Goal: Task Accomplishment & Management: Manage account settings

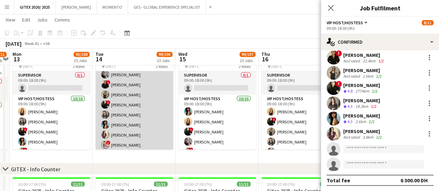
scroll to position [59, 0]
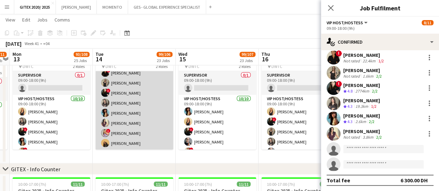
click at [152, 108] on app-card-role "VIP Host/Hostess 10/10 09:00-18:00 (9h) Dorsa Ahmadi Pishkouhi Sepideh Salehi !…" at bounding box center [134, 93] width 78 height 114
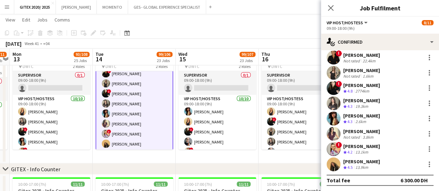
scroll to position [60, 0]
click at [346, 148] on div "Dorina Dabija" at bounding box center [361, 146] width 37 height 6
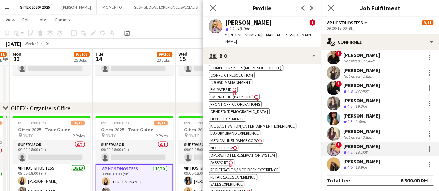
scroll to position [486, 0]
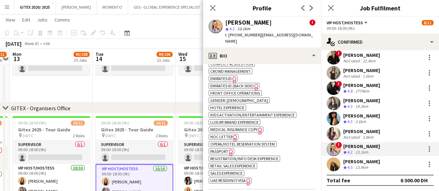
click at [221, 149] on span "Passport" at bounding box center [219, 151] width 18 height 5
click at [234, 178] on span "UAE Residency Visa" at bounding box center [227, 180] width 35 height 5
drag, startPoint x: 258, startPoint y: 35, endPoint x: 310, endPoint y: 36, distance: 51.4
click at [310, 36] on div "Dorina Dabija ! star 4.2 13.1km t. +971543767651 | dabijadorina95@gmail.com" at bounding box center [262, 32] width 118 height 31
copy span "dabijadorina95@gmail.com"
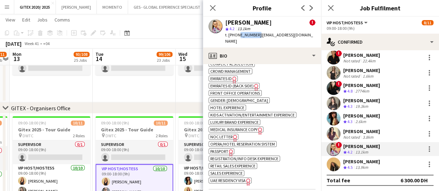
drag, startPoint x: 237, startPoint y: 35, endPoint x: 255, endPoint y: 35, distance: 18.1
click at [255, 35] on span "t. +971543767651" at bounding box center [243, 34] width 36 height 5
copy span "543767651"
click at [367, 165] on div "13.9km" at bounding box center [362, 168] width 16 height 6
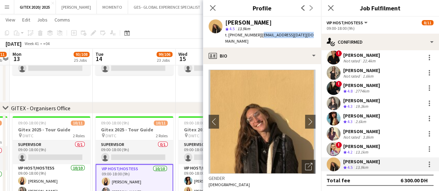
drag, startPoint x: 258, startPoint y: 36, endPoint x: 306, endPoint y: 35, distance: 47.9
click at [306, 35] on span "| engie.ramadan@gmail.com" at bounding box center [269, 37] width 89 height 11
copy span "engie.ramadan@gmail.com"
drag, startPoint x: 237, startPoint y: 36, endPoint x: 255, endPoint y: 34, distance: 17.5
click at [255, 34] on span "t. +971567585124" at bounding box center [243, 34] width 36 height 5
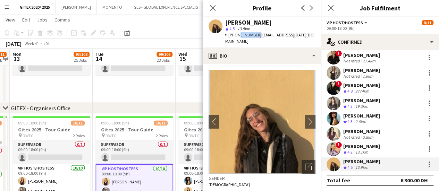
copy span "567585124"
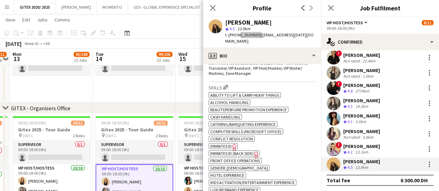
scroll to position [382, 0]
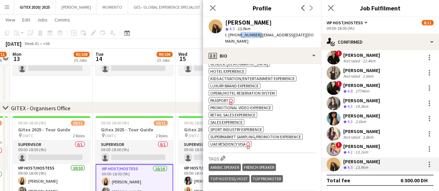
click at [225, 98] on span "Passport" at bounding box center [219, 100] width 18 height 5
click at [237, 142] on span "UAE Residency Visa" at bounding box center [227, 144] width 35 height 5
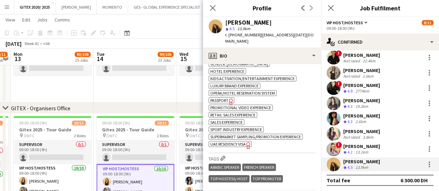
click at [188, 89] on app-date-cell "10:00-18:00 (8h) 3/3 Gitex 2025 - Supervisor pin DWTC 1 Role Supervisor 3/3 10:…" at bounding box center [218, 7] width 83 height 189
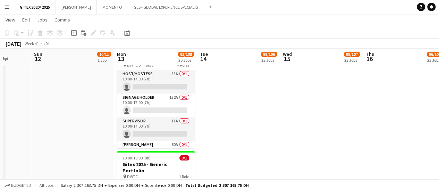
scroll to position [0, 210]
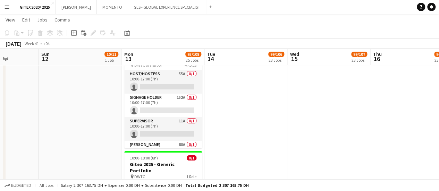
drag, startPoint x: 132, startPoint y: 136, endPoint x: 243, endPoint y: 130, distance: 111.3
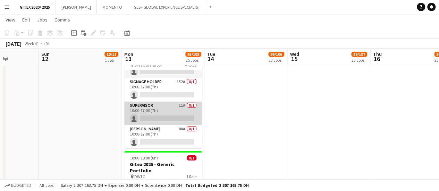
scroll to position [0, 0]
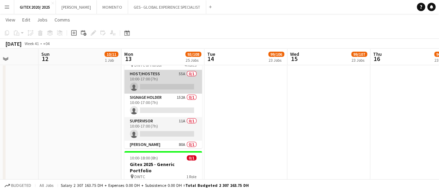
click at [162, 78] on app-card-role "Host/Hostess 55A 0/1 10:00-17:00 (7h) single-neutral-actions" at bounding box center [163, 82] width 78 height 24
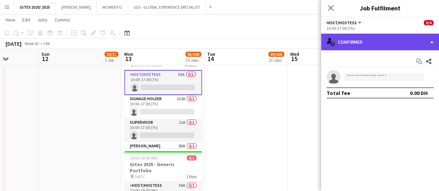
click at [359, 40] on div "single-neutral-actions-check-2 Confirmed" at bounding box center [380, 42] width 118 height 17
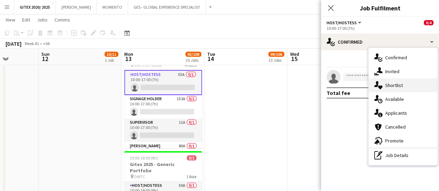
click at [384, 83] on div "single-neutral-actions-heart Shortlist" at bounding box center [403, 85] width 69 height 14
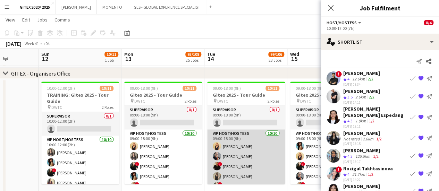
scroll to position [59, 0]
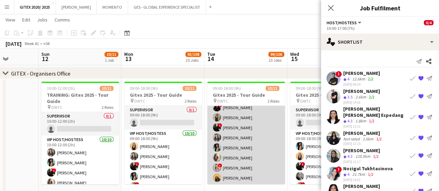
click at [249, 165] on app-card-role "VIP Host/Hostess 10/10 09:00-18:00 (9h) Dorsa Ahmadi Pishkouhi Sepideh Salehi !…" at bounding box center [246, 127] width 78 height 114
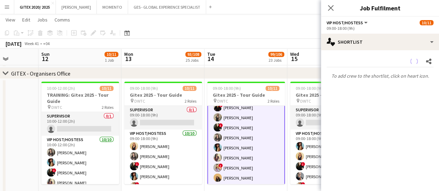
scroll to position [0, 0]
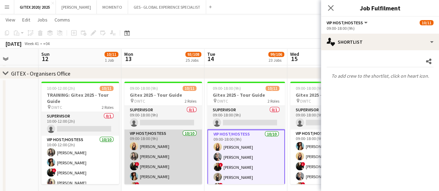
click at [150, 161] on app-card-role "VIP Host/Hostess 10/10 09:00-18:00 (9h) Dorsa Ahmadi Pishkouhi alina inam ! Mar…" at bounding box center [163, 187] width 78 height 114
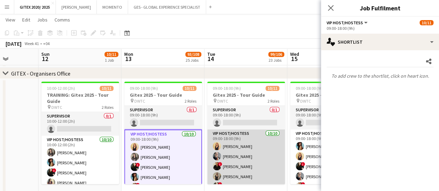
click at [263, 162] on app-card-role "VIP Host/Hostess 10/10 09:00-18:00 (9h) Dorsa Ahmadi Pishkouhi Sepideh Salehi !…" at bounding box center [246, 187] width 78 height 114
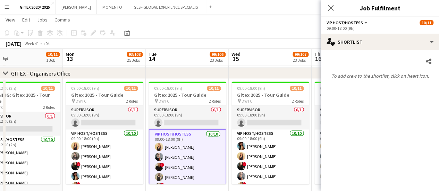
scroll to position [0, 270]
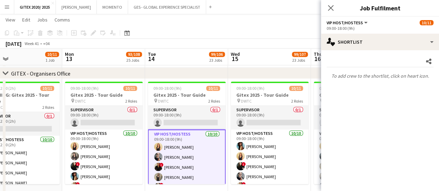
drag, startPoint x: 205, startPoint y: 151, endPoint x: 201, endPoint y: 150, distance: 4.2
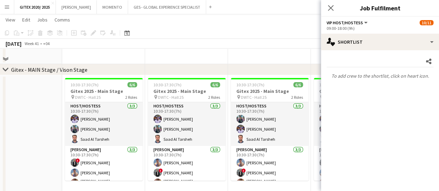
scroll to position [1077, 0]
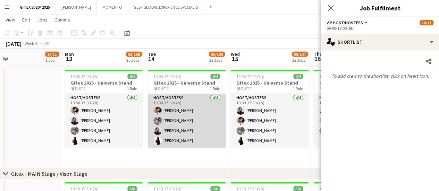
click at [199, 118] on app-card-role "Host/Hostess 4/4 10:00-17:00 (7h) Cynthia Stanley Alexandra Verhun Karina Shuli…" at bounding box center [187, 121] width 78 height 54
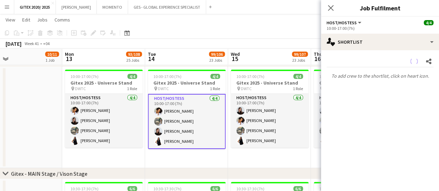
scroll to position [59, 0]
click at [182, 131] on app-card-role "Host/Hostess 4/4 10:00-17:00 (7h) Cynthia Stanley Alexandra Verhun Karina Shuli…" at bounding box center [187, 121] width 78 height 55
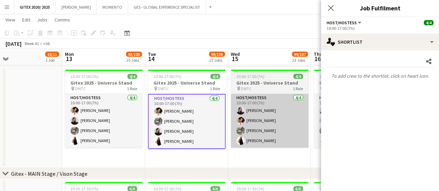
click at [183, 131] on app-card-role "Host/Hostess 4/4 10:00-17:00 (7h) Cynthia Stanley Alexandra Verhun Karina Shuli…" at bounding box center [187, 121] width 78 height 55
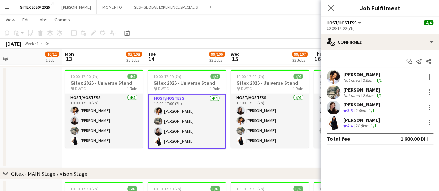
click at [365, 118] on div "Elaine Magday" at bounding box center [361, 120] width 37 height 6
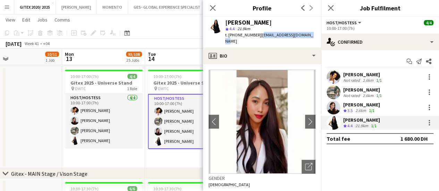
drag, startPoint x: 258, startPoint y: 35, endPoint x: 312, endPoint y: 33, distance: 53.9
click at [312, 33] on div "Elaine Magday star 4.4 21.9km t. +971569878415 | elainemagday05@gmail.com" at bounding box center [262, 32] width 118 height 31
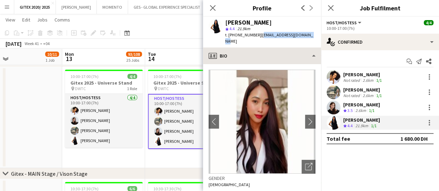
copy span "elainemagday05@gmail.com"
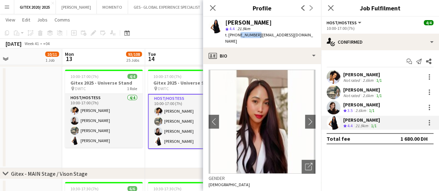
drag, startPoint x: 236, startPoint y: 35, endPoint x: 255, endPoint y: 36, distance: 19.1
click at [255, 36] on span "t. +971569878415" at bounding box center [243, 34] width 36 height 5
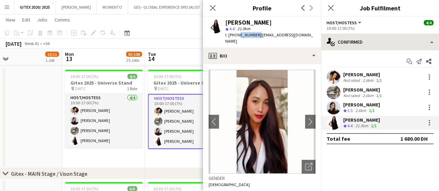
copy span "569878415"
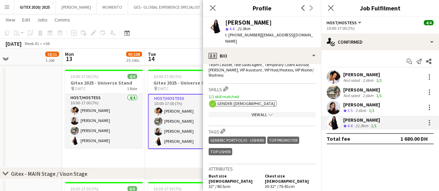
click at [255, 115] on div "View All chevron-down" at bounding box center [262, 114] width 107 height 5
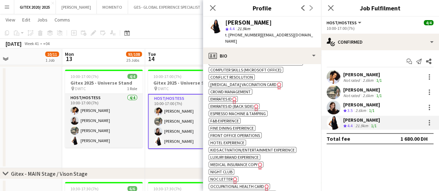
scroll to position [417, 0]
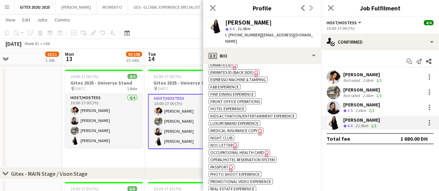
click at [223, 168] on span "Passport" at bounding box center [219, 167] width 18 height 5
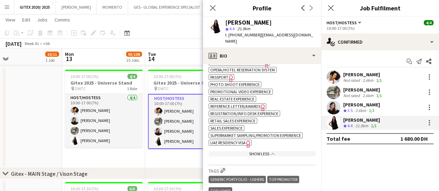
scroll to position [521, 0]
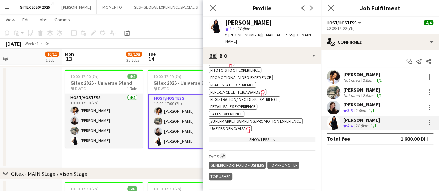
click at [238, 130] on span "UAE Residency Visa" at bounding box center [227, 128] width 35 height 5
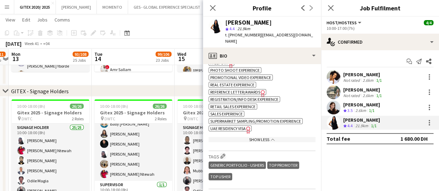
scroll to position [0, 324]
drag, startPoint x: 187, startPoint y: 139, endPoint x: 133, endPoint y: 141, distance: 53.9
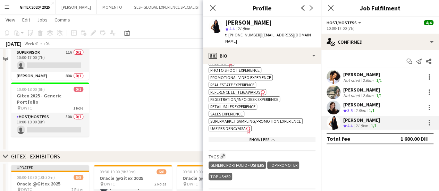
scroll to position [0, 0]
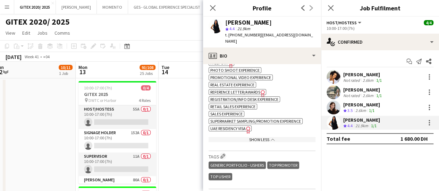
drag, startPoint x: 155, startPoint y: 150, endPoint x: 185, endPoint y: 146, distance: 30.4
drag, startPoint x: 116, startPoint y: 114, endPoint x: 158, endPoint y: 118, distance: 42.6
click at [116, 114] on app-card-role "Host/Hostess 55A 0/1 10:00-17:00 (7h) single-neutral-actions" at bounding box center [118, 118] width 78 height 24
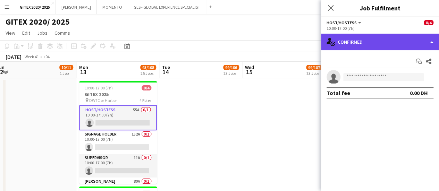
click at [349, 45] on div "single-neutral-actions-check-2 Confirmed" at bounding box center [380, 42] width 118 height 17
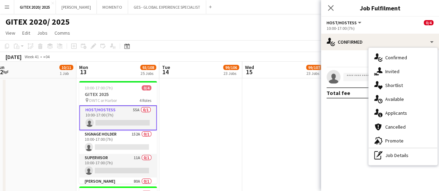
drag, startPoint x: 393, startPoint y: 83, endPoint x: 388, endPoint y: 85, distance: 4.7
click at [392, 83] on span "Shortlist" at bounding box center [394, 85] width 18 height 6
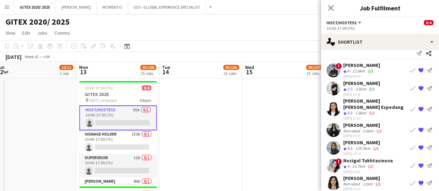
scroll to position [0, 0]
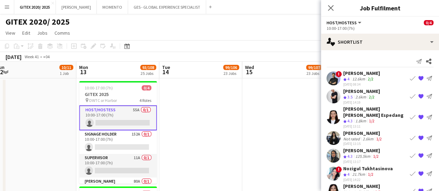
drag, startPoint x: 110, startPoint y: 142, endPoint x: 286, endPoint y: 143, distance: 176.4
click at [110, 142] on app-card-role "Signage Holder 152A 0/1 10:00-17:00 (7h) single-neutral-actions" at bounding box center [118, 143] width 78 height 24
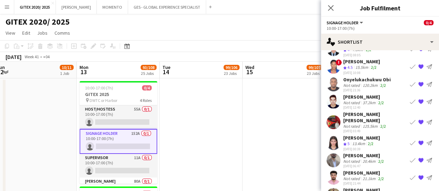
scroll to position [662, 0]
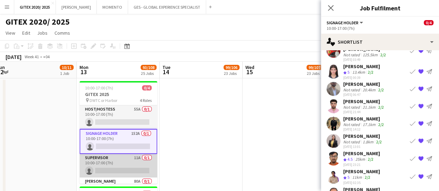
click at [120, 168] on app-card-role "Supervisor 11A 0/1 10:00-17:00 (7h) single-neutral-actions" at bounding box center [119, 166] width 78 height 24
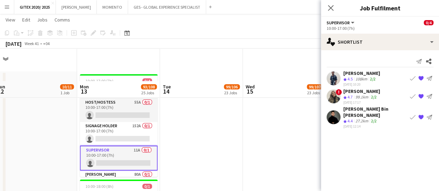
scroll to position [69, 0]
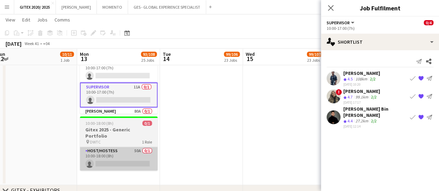
drag, startPoint x: 125, startPoint y: 135, endPoint x: 125, endPoint y: 145, distance: 10.1
click at [125, 141] on app-job-card "10:00-18:00 (8h) 0/1 Gitex 2025 - Generic Portfolio pin DWTC 1 Role Host/Hostes…" at bounding box center [119, 144] width 78 height 54
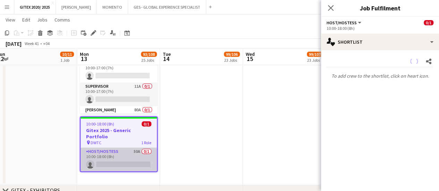
click at [125, 148] on app-card-role "Host/Hostess 50A 0/1 10:00-18:00 (8h) single-neutral-actions" at bounding box center [119, 160] width 76 height 24
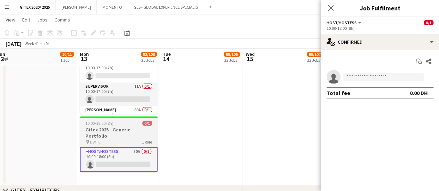
click at [128, 131] on h3 "Gitex 2025 - Generic Portfolio" at bounding box center [119, 133] width 78 height 13
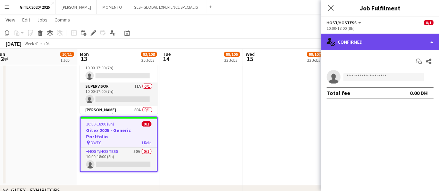
click at [369, 40] on div "single-neutral-actions-check-2 Confirmed" at bounding box center [380, 42] width 118 height 17
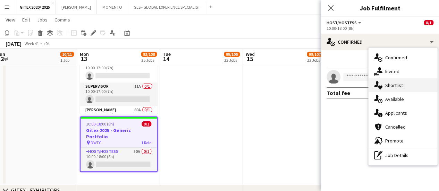
click at [385, 84] on span "Shortlist" at bounding box center [394, 85] width 18 height 6
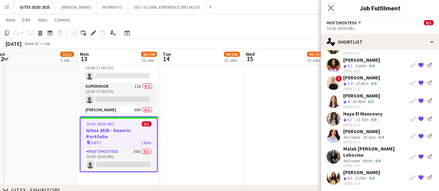
scroll to position [0, 0]
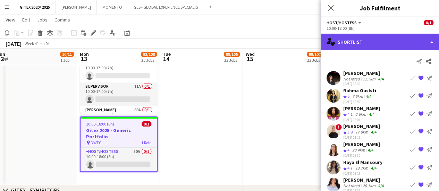
click at [363, 37] on div "single-neutral-actions-heart Shortlist" at bounding box center [380, 42] width 118 height 17
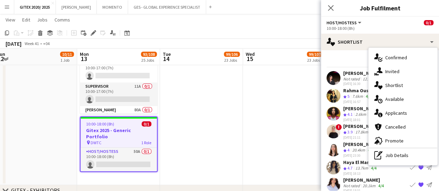
drag, startPoint x: 394, startPoint y: 156, endPoint x: 411, endPoint y: 141, distance: 22.1
click at [394, 156] on div "pen-write Job Details" at bounding box center [403, 156] width 69 height 14
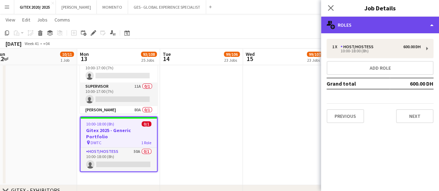
click at [390, 19] on div "multiple-users-add Roles" at bounding box center [380, 25] width 118 height 17
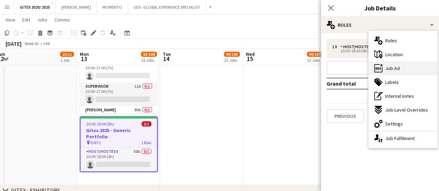
click at [405, 63] on div "ads-window Job Ad" at bounding box center [403, 68] width 69 height 14
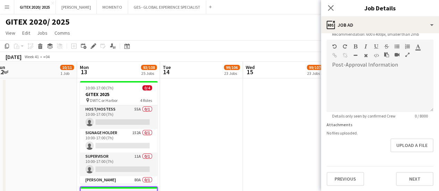
drag, startPoint x: 125, startPoint y: 114, endPoint x: 124, endPoint y: 99, distance: 14.6
click at [125, 114] on app-card-role "Host/Hostess 55A 0/1 10:00-17:00 (7h) single-neutral-actions" at bounding box center [119, 118] width 78 height 24
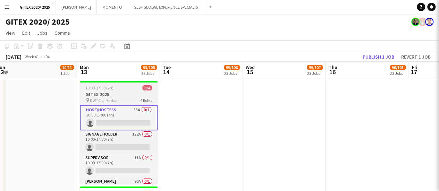
scroll to position [0, 255]
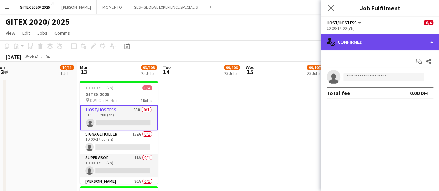
click at [383, 40] on div "single-neutral-actions-check-2 Confirmed" at bounding box center [380, 42] width 118 height 17
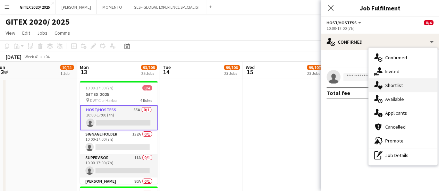
click at [384, 84] on div "single-neutral-actions-heart Shortlist" at bounding box center [403, 85] width 69 height 14
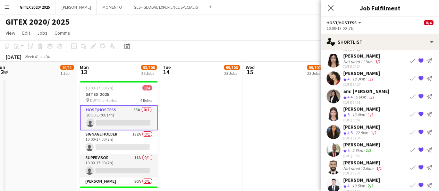
scroll to position [0, 0]
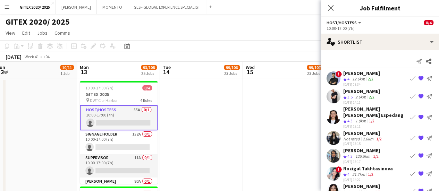
click at [365, 74] on div "Amir shah" at bounding box center [361, 73] width 37 height 6
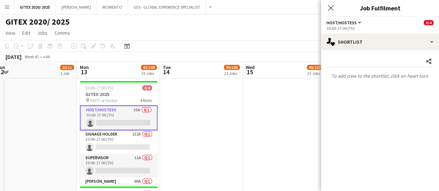
click at [119, 123] on app-card-role "Host/Hostess 55A 0/1 10:00-17:00 (7h) single-neutral-actions" at bounding box center [119, 118] width 78 height 25
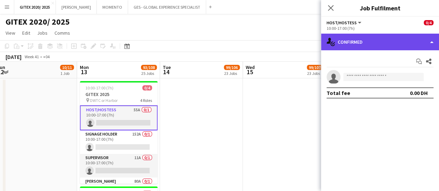
click at [371, 46] on div "single-neutral-actions-check-2 Confirmed" at bounding box center [380, 42] width 118 height 17
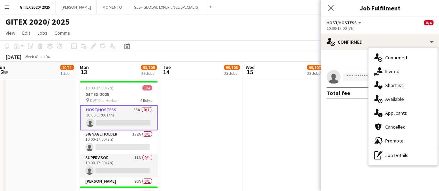
click at [380, 88] on icon at bounding box center [380, 88] width 5 height 4
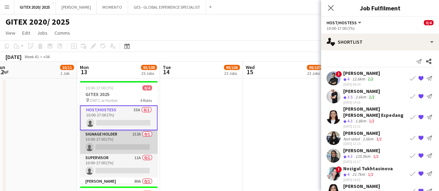
click at [116, 141] on app-card-role "Signage Holder 152A 0/1 10:00-17:00 (7h) single-neutral-actions" at bounding box center [119, 143] width 78 height 24
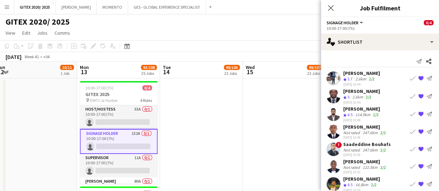
scroll to position [17, 0]
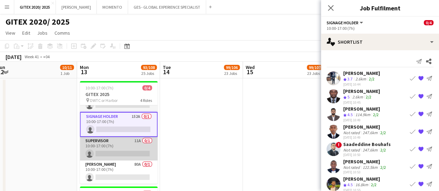
click at [127, 148] on app-card-role "Supervisor 11A 0/1 10:00-17:00 (7h) single-neutral-actions" at bounding box center [119, 149] width 78 height 24
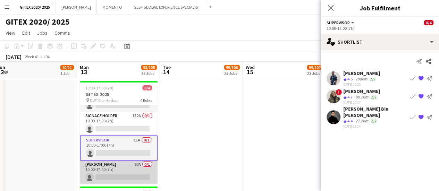
click at [116, 176] on app-card-role "Usher 80A 0/1 10:00-17:00 (7h) single-neutral-actions" at bounding box center [119, 173] width 78 height 24
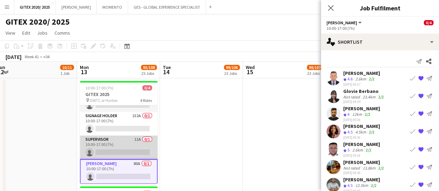
scroll to position [0, 0]
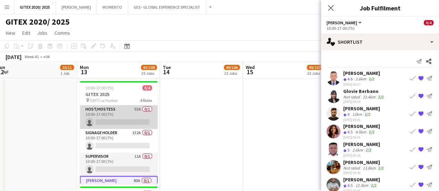
click at [126, 118] on app-card-role "Host/Hostess 55A 0/1 10:00-17:00 (7h) single-neutral-actions" at bounding box center [119, 118] width 78 height 24
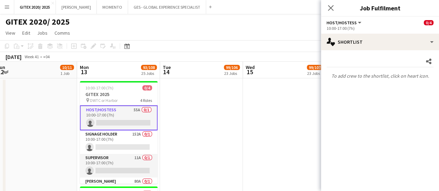
click at [198, 105] on app-date-cell at bounding box center [201, 166] width 83 height 177
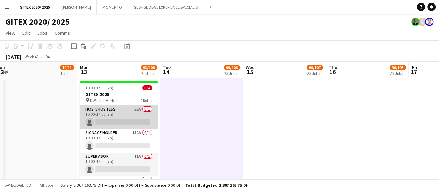
click at [135, 115] on app-card-role "Host/Hostess 55A 0/1 10:00-17:00 (7h) single-neutral-actions" at bounding box center [119, 118] width 78 height 24
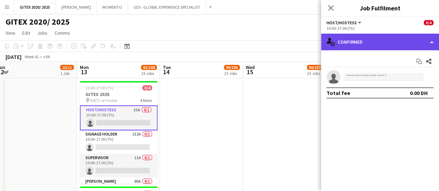
click at [382, 41] on div "single-neutral-actions-check-2 Confirmed" at bounding box center [380, 42] width 118 height 17
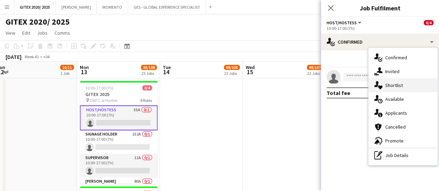
click at [389, 84] on span "Shortlist" at bounding box center [394, 85] width 18 height 6
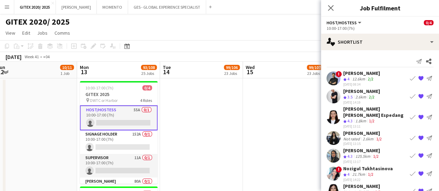
click at [354, 71] on div "Amir shah" at bounding box center [361, 73] width 37 height 6
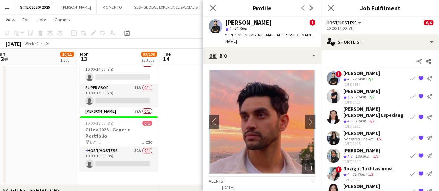
click at [397, 23] on div "Host/Hostess All roles Host/Hostess 0/4" at bounding box center [380, 22] width 107 height 6
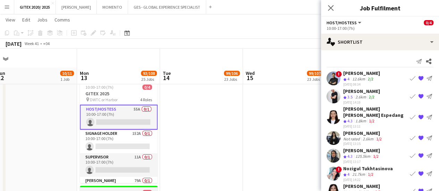
scroll to position [69, 0]
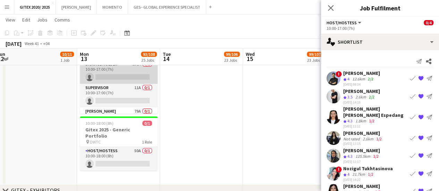
click at [133, 77] on app-card-role "Signage Holder 152A 0/1 10:00-17:00 (7h) single-neutral-actions" at bounding box center [119, 72] width 78 height 24
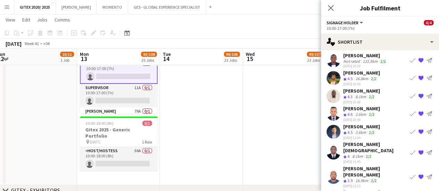
scroll to position [0, 0]
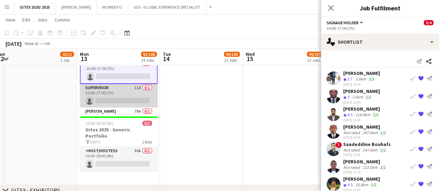
click at [107, 101] on app-card-role "Supervisor 11A 0/1 10:00-17:00 (7h) single-neutral-actions" at bounding box center [119, 96] width 78 height 24
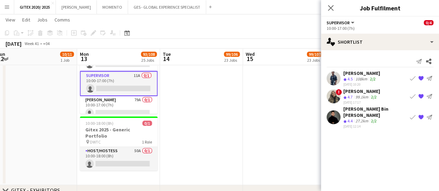
scroll to position [17, 0]
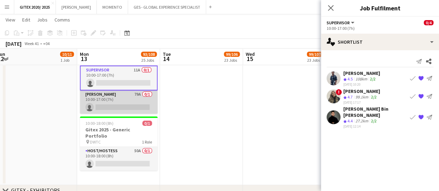
click at [135, 103] on app-card-role "Usher 79A 0/1 10:00-17:00 (7h) single-neutral-actions" at bounding box center [119, 103] width 78 height 24
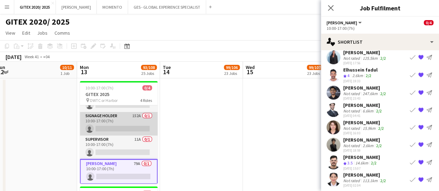
scroll to position [0, 0]
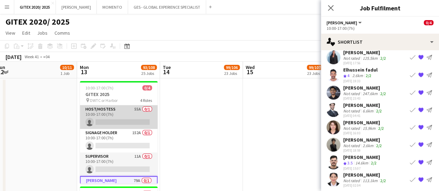
click at [126, 121] on app-card-role "Host/Hostess 55A 0/1 10:00-17:00 (7h) single-neutral-actions" at bounding box center [119, 118] width 78 height 24
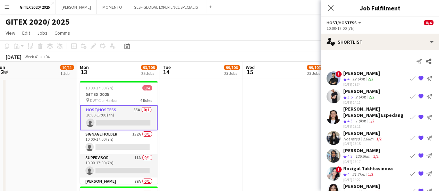
click at [373, 94] on app-skills-label "2/2" at bounding box center [372, 96] width 6 height 5
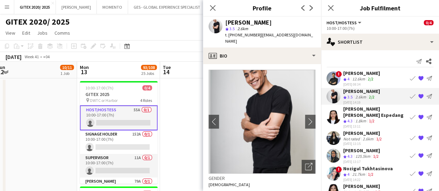
scroll to position [243, 0]
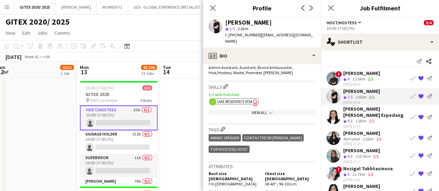
click at [269, 111] on icon "chevron-down" at bounding box center [271, 113] width 4 height 4
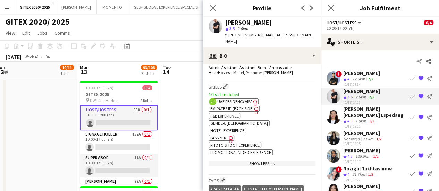
click at [228, 136] on icon "Freelancer has uploaded a photo validation of skill. Click to see" at bounding box center [230, 139] width 7 height 7
click at [350, 79] on span "4" at bounding box center [349, 78] width 2 height 5
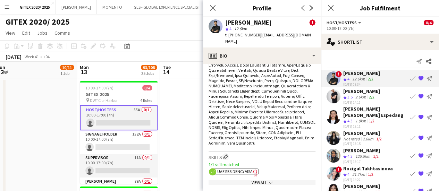
scroll to position [347, 0]
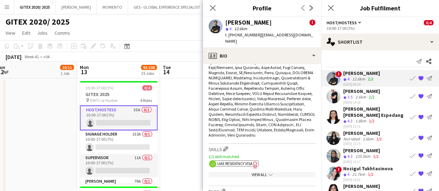
click at [252, 172] on div "View All chevron-down" at bounding box center [262, 174] width 107 height 5
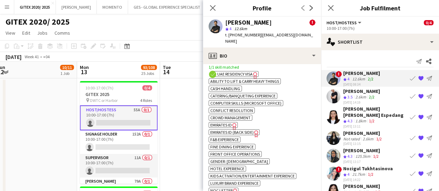
scroll to position [486, 0]
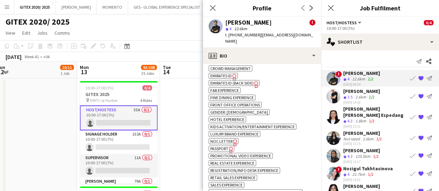
click at [229, 147] on icon "Freelancer has uploaded a photo validation of skill. Click to see" at bounding box center [230, 150] width 7 height 7
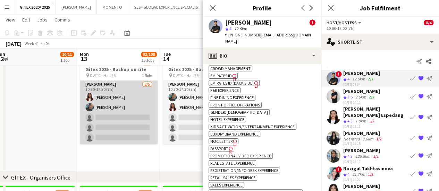
click at [122, 115] on app-card-role "Usher 2/5 10:30-17:30 (7h) Vivien Ezeji Vanesa Nyabera single-neutral-actions s…" at bounding box center [119, 113] width 78 height 64
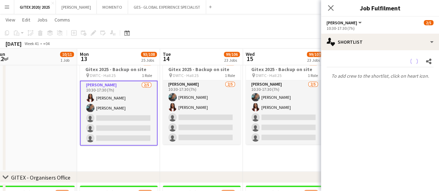
scroll to position [0, 297]
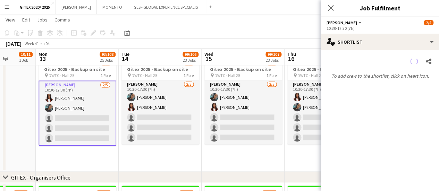
drag, startPoint x: 183, startPoint y: 113, endPoint x: 141, endPoint y: 113, distance: 42.0
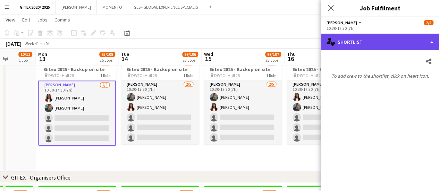
click at [365, 44] on div "single-neutral-actions-heart Shortlist" at bounding box center [380, 42] width 118 height 17
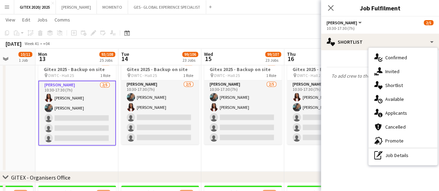
click at [74, 118] on app-card-role "Usher 2/5 10:30-17:30 (7h) Vivien Ezeji Vanesa Nyabera single-neutral-actions s…" at bounding box center [77, 113] width 78 height 65
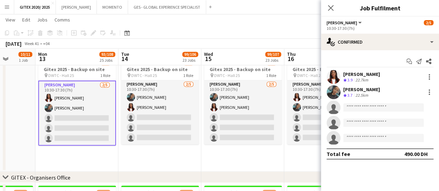
click at [367, 77] on div "22.7km" at bounding box center [362, 80] width 16 height 6
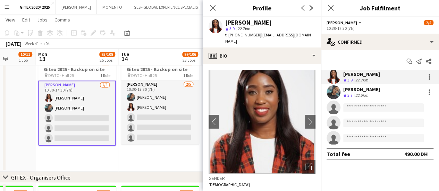
drag, startPoint x: 236, startPoint y: 35, endPoint x: 255, endPoint y: 37, distance: 18.8
click at [255, 37] on span "t. +971582863364" at bounding box center [243, 34] width 36 height 5
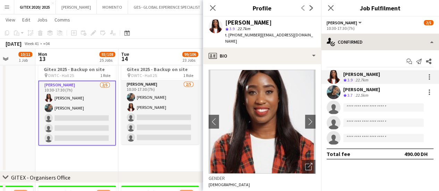
copy span "582863364"
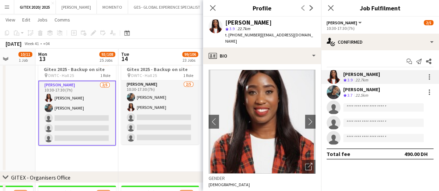
drag, startPoint x: 258, startPoint y: 34, endPoint x: 304, endPoint y: 34, distance: 45.5
click at [304, 34] on div "Vivien Ezeji star 3.9 22.7km t. +971582863364 | vivienobelle@gmail.com" at bounding box center [262, 32] width 118 height 31
copy span "vivienobelle@gmail.com"
click at [351, 92] on div "Vanesa Nyabera" at bounding box center [361, 89] width 37 height 6
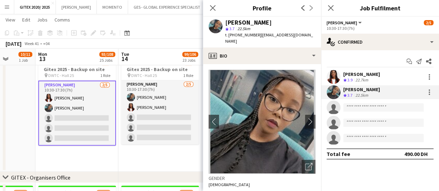
drag, startPoint x: 258, startPoint y: 36, endPoint x: 317, endPoint y: 36, distance: 58.7
click at [317, 36] on app-profile-header "Vanesa Nyabera star 3.7 22.5km t. +971589064292 | vanessalargee78@gmail.com" at bounding box center [262, 32] width 118 height 31
copy span "vanessalargee78@gmail.com"
drag, startPoint x: 236, startPoint y: 35, endPoint x: 256, endPoint y: 36, distance: 19.5
click at [256, 36] on span "t. +971589064292" at bounding box center [243, 34] width 36 height 5
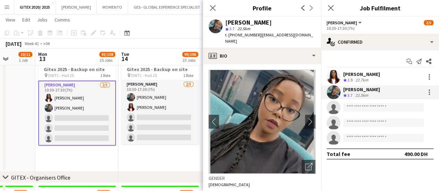
copy span "589064292"
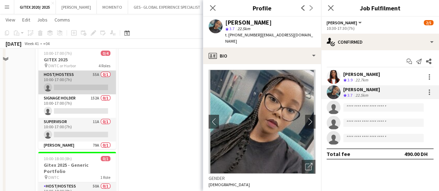
scroll to position [0, 0]
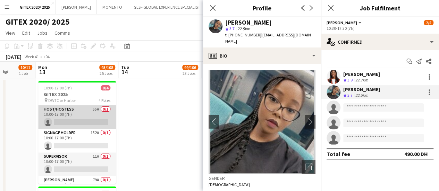
click at [75, 113] on app-card-role "Host/Hostess 55A 0/1 10:00-17:00 (7h) single-neutral-actions" at bounding box center [77, 118] width 78 height 24
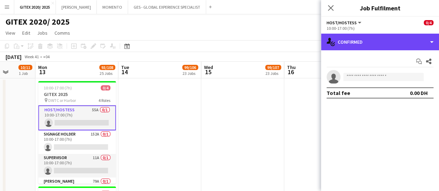
drag, startPoint x: 378, startPoint y: 43, endPoint x: 394, endPoint y: 66, distance: 28.3
click at [378, 43] on div "single-neutral-actions-check-2 Confirmed" at bounding box center [380, 42] width 118 height 17
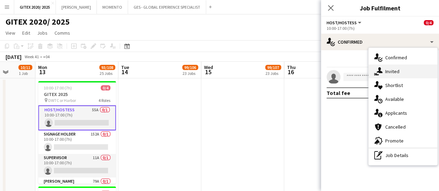
click at [397, 72] on span "Invited" at bounding box center [392, 71] width 14 height 6
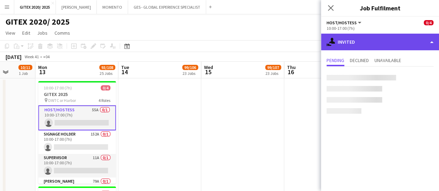
click at [385, 45] on div "single-neutral-actions-share-1 Invited" at bounding box center [380, 42] width 118 height 17
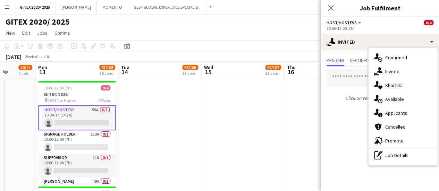
drag, startPoint x: 387, startPoint y: 84, endPoint x: 380, endPoint y: 83, distance: 7.2
click at [387, 84] on span "Shortlist" at bounding box center [394, 85] width 18 height 6
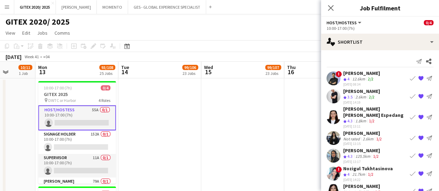
click at [355, 82] on div "18-09-2025 08:34" at bounding box center [361, 84] width 37 height 5
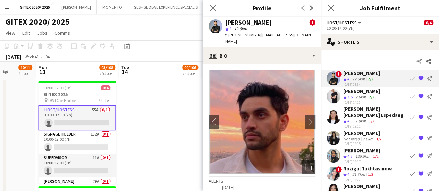
drag, startPoint x: 258, startPoint y: 36, endPoint x: 306, endPoint y: 36, distance: 48.3
click at [306, 36] on div "Amir shah ! star 4 12.6km t. +971504480597 | amirshah1989@gmail.com" at bounding box center [262, 32] width 118 height 31
drag, startPoint x: 237, startPoint y: 33, endPoint x: 255, endPoint y: 34, distance: 17.7
click at [255, 34] on span "t. +971504480597" at bounding box center [243, 34] width 36 height 5
click at [364, 96] on div "2.6km" at bounding box center [361, 97] width 14 height 6
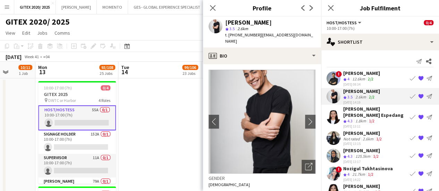
drag, startPoint x: 259, startPoint y: 35, endPoint x: 259, endPoint y: 44, distance: 8.3
click at [259, 44] on div "t. +971561322396 | mohamedzedann930@gmail.com" at bounding box center [270, 38] width 90 height 13
drag, startPoint x: 237, startPoint y: 35, endPoint x: 256, endPoint y: 35, distance: 18.4
click at [256, 35] on span "t. +971561322396" at bounding box center [243, 34] width 36 height 5
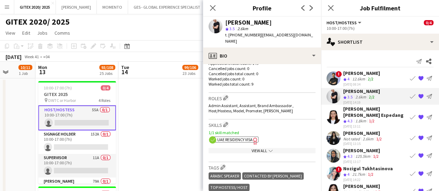
scroll to position [208, 0]
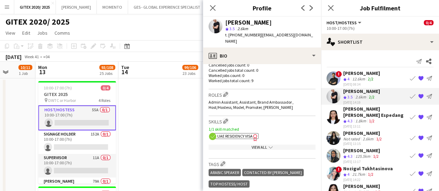
click at [244, 134] on span "UAE Residency Visa" at bounding box center [234, 136] width 35 height 5
click at [247, 134] on span "UAE Residency Visa" at bounding box center [234, 136] width 35 height 5
click at [361, 118] on div "1.8km" at bounding box center [361, 121] width 14 height 6
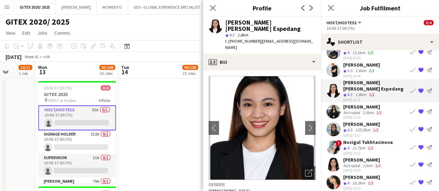
scroll to position [0, 0]
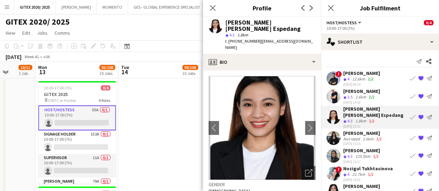
drag, startPoint x: 259, startPoint y: 35, endPoint x: 311, endPoint y: 35, distance: 51.4
click at [311, 35] on div "Maria liza Espedang star 4.3 1.8km t. +971582937094 | marializa.miles@gmail.com" at bounding box center [262, 35] width 118 height 37
drag, startPoint x: 236, startPoint y: 34, endPoint x: 255, endPoint y: 35, distance: 19.1
click at [255, 39] on span "t. +971582937094" at bounding box center [243, 41] width 36 height 5
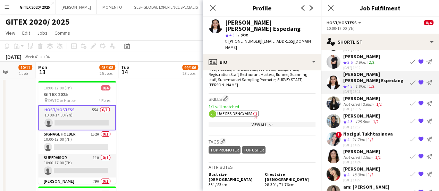
scroll to position [278, 0]
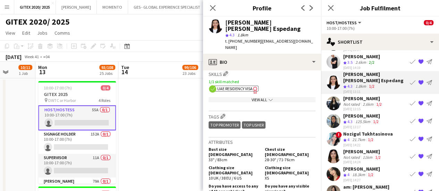
click at [252, 86] on span "UAE Residency Visa" at bounding box center [234, 88] width 35 height 5
click at [248, 97] on div "View All chevron-down" at bounding box center [262, 99] width 107 height 5
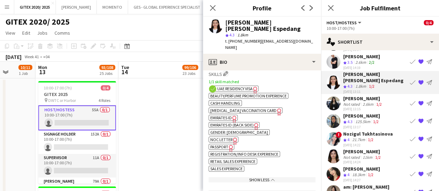
click at [226, 144] on span "Passport" at bounding box center [219, 146] width 18 height 5
click at [361, 95] on div "Fatima Al Ansari" at bounding box center [363, 98] width 40 height 6
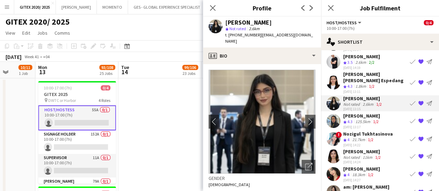
scroll to position [243, 0]
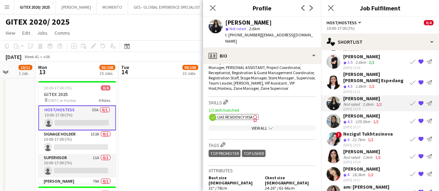
click at [252, 115] on icon "Freelancer has uploaded a photo validation of skill. Click to see" at bounding box center [255, 118] width 7 height 7
click at [256, 126] on div "View All chevron-down" at bounding box center [262, 128] width 107 height 5
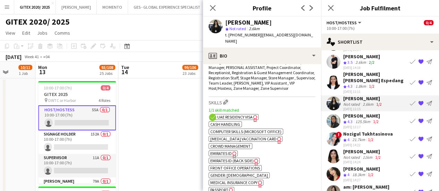
scroll to position [278, 0]
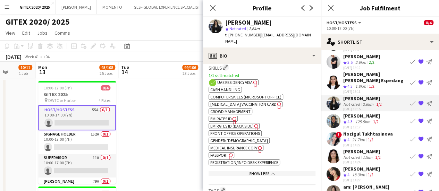
click at [226, 153] on span "Passport" at bounding box center [219, 155] width 18 height 5
drag, startPoint x: 237, startPoint y: 34, endPoint x: 255, endPoint y: 35, distance: 18.4
click at [255, 35] on span "t. +971524300996" at bounding box center [243, 34] width 36 height 5
drag, startPoint x: 257, startPoint y: 33, endPoint x: 261, endPoint y: 35, distance: 4.4
click at [261, 35] on span "| fatimafirstansari@gmail.com" at bounding box center [269, 37] width 88 height 11
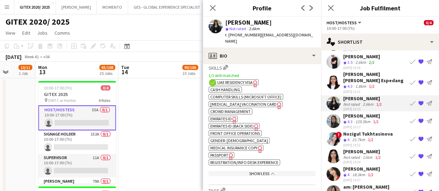
click at [261, 35] on span "| fatimafirstansari@gmail.com" at bounding box center [269, 37] width 88 height 11
drag, startPoint x: 259, startPoint y: 35, endPoint x: 311, endPoint y: 34, distance: 52.1
click at [311, 34] on div "Fatima Al Ansari star Not rated 2.6km t. +971524300996 | fatimafirstansari@gmai…" at bounding box center [262, 32] width 118 height 31
drag, startPoint x: 258, startPoint y: 35, endPoint x: 311, endPoint y: 33, distance: 53.2
click at [311, 33] on div "Fatima Al Ansari star Not rated 2.6km t. +971524300996 | fatimafirstansari@gmai…" at bounding box center [262, 32] width 118 height 31
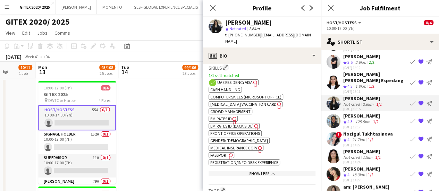
click at [369, 113] on div "Alaa Hassan" at bounding box center [361, 116] width 37 height 6
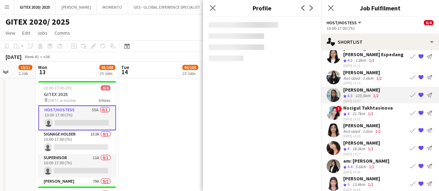
scroll to position [69, 0]
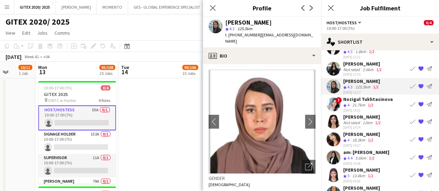
drag, startPoint x: 282, startPoint y: 37, endPoint x: 312, endPoint y: 37, distance: 29.9
click at [312, 37] on span "| alla.alaa.hassan15@gmail.com" at bounding box center [269, 37] width 88 height 11
drag, startPoint x: 236, startPoint y: 35, endPoint x: 255, endPoint y: 34, distance: 18.1
click at [255, 34] on span "t. +971502559209" at bounding box center [243, 34] width 36 height 5
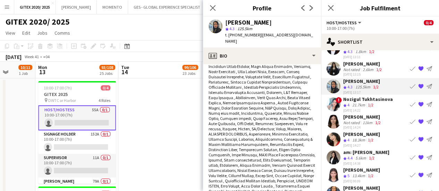
scroll to position [382, 0]
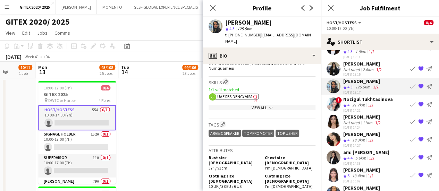
click at [248, 94] on span "UAE Residency Visa" at bounding box center [234, 96] width 35 height 5
click at [258, 105] on div "View All chevron-down" at bounding box center [262, 107] width 107 height 5
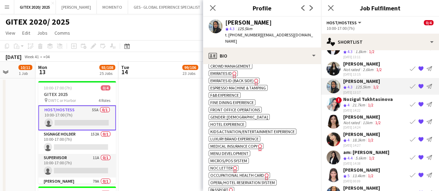
scroll to position [486, 0]
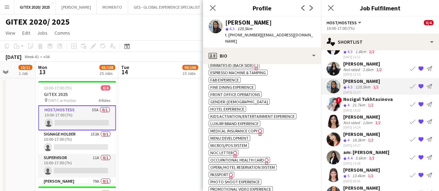
click at [226, 172] on span "Passport" at bounding box center [219, 174] width 18 height 5
click at [368, 108] on div "22-09-2025 14:22" at bounding box center [368, 110] width 50 height 5
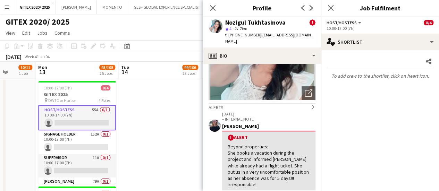
scroll to position [104, 0]
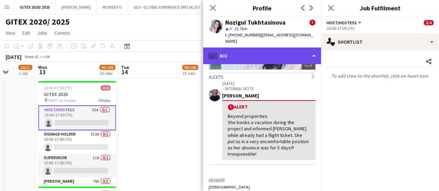
click at [275, 52] on div "profile Bio" at bounding box center [262, 56] width 118 height 17
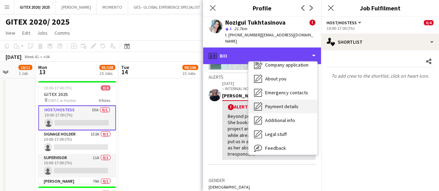
scroll to position [51, 0]
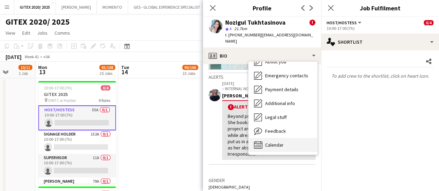
click at [277, 142] on span "Calendar" at bounding box center [274, 145] width 18 height 6
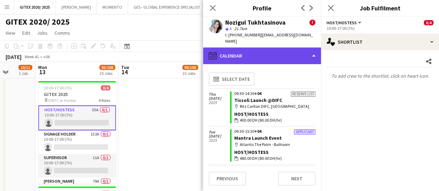
click at [272, 50] on div "calendar-full Calendar" at bounding box center [262, 56] width 118 height 17
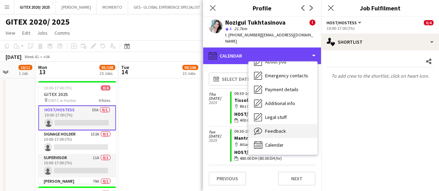
scroll to position [69, 0]
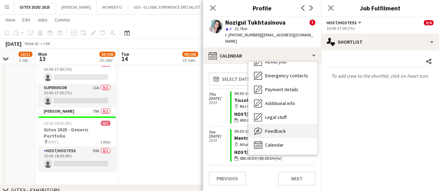
click at [272, 128] on span "Feedback" at bounding box center [275, 131] width 21 height 6
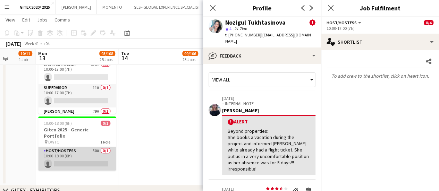
scroll to position [35, 0]
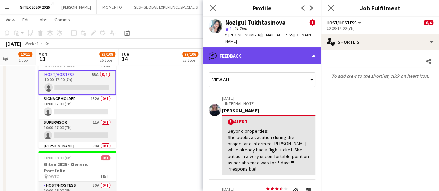
click at [272, 48] on div "bubble-pencil Feedback" at bounding box center [262, 56] width 118 height 17
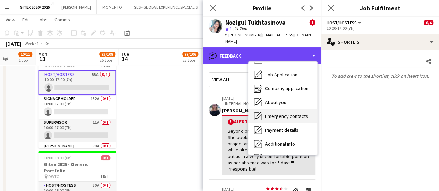
scroll to position [0, 0]
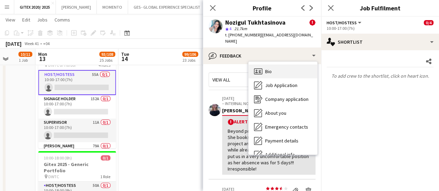
click at [282, 66] on div "Bio Bio" at bounding box center [283, 72] width 69 height 14
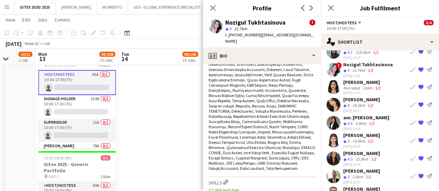
scroll to position [451, 0]
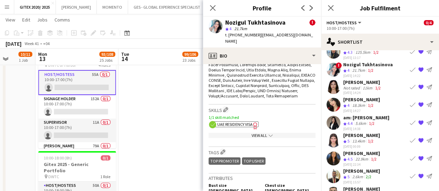
click at [250, 122] on span "UAE Residency Visa" at bounding box center [234, 124] width 35 height 5
click at [259, 133] on div "View All chevron-down" at bounding box center [262, 135] width 107 height 5
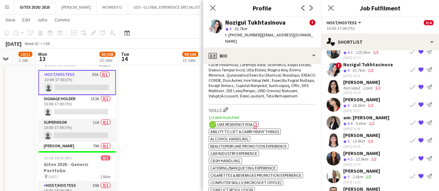
scroll to position [556, 0]
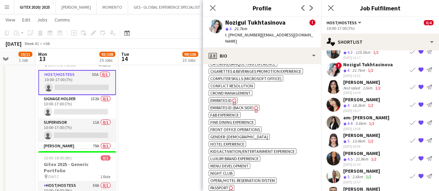
click at [226, 185] on span "Passport" at bounding box center [219, 187] width 18 height 5
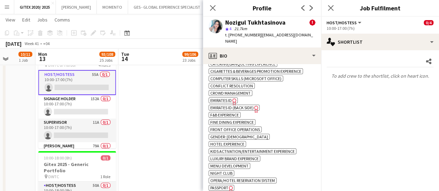
click at [230, 98] on span "Emirates ID" at bounding box center [221, 100] width 22 height 5
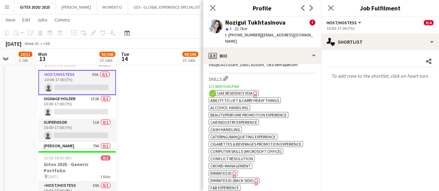
scroll to position [451, 0]
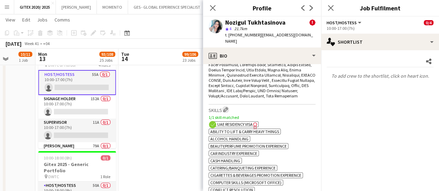
click at [228, 107] on app-icon "Edit crew company skills" at bounding box center [225, 109] width 5 height 5
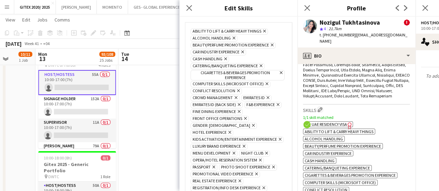
click at [267, 97] on icon at bounding box center [268, 98] width 3 height 3
click at [240, 103] on icon at bounding box center [239, 104] width 3 height 3
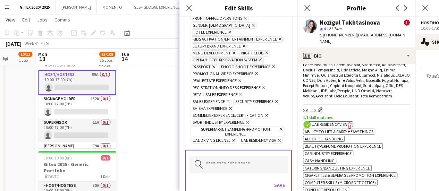
scroll to position [104, 0]
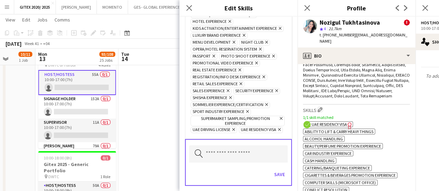
click at [276, 130] on icon "Remove" at bounding box center [278, 129] width 5 height 5
drag, startPoint x: 276, startPoint y: 169, endPoint x: 268, endPoint y: 171, distance: 7.9
click at [275, 169] on button "Save" at bounding box center [280, 174] width 16 height 11
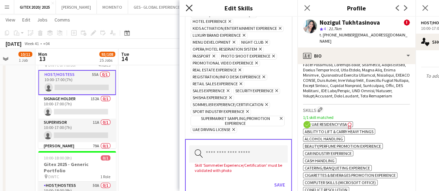
click at [190, 7] on icon at bounding box center [189, 8] width 7 height 7
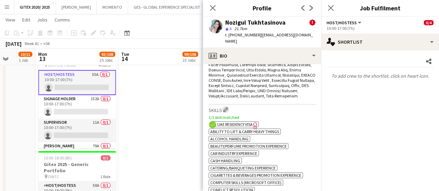
click at [228, 107] on app-icon "Edit crew company skills" at bounding box center [225, 109] width 5 height 5
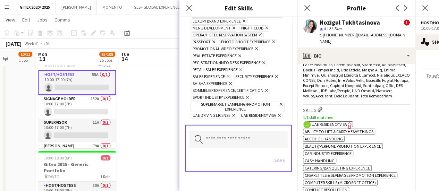
scroll to position [133, 0]
click at [276, 116] on icon "Remove" at bounding box center [278, 115] width 5 height 5
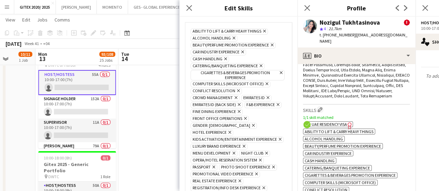
scroll to position [35, 0]
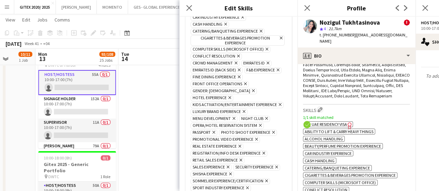
click at [239, 69] on icon at bounding box center [239, 70] width 3 height 3
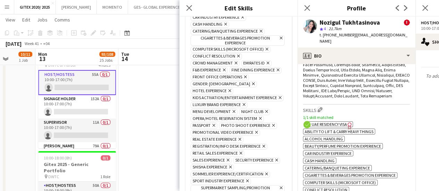
click at [268, 61] on icon "Remove" at bounding box center [267, 63] width 5 height 5
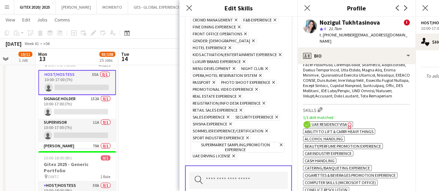
scroll to position [113, 0]
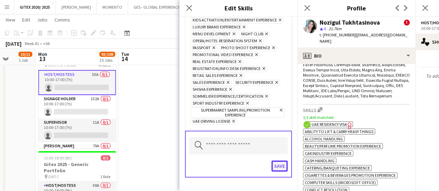
click at [276, 161] on button "Save" at bounding box center [280, 166] width 16 height 11
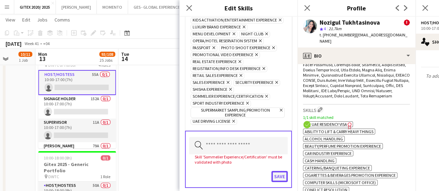
click at [276, 172] on button "Save" at bounding box center [280, 176] width 16 height 11
click at [267, 94] on icon "Remove" at bounding box center [266, 96] width 5 height 5
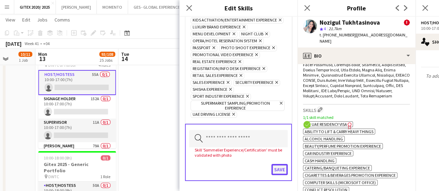
click at [274, 164] on button "Save" at bounding box center [280, 169] width 16 height 11
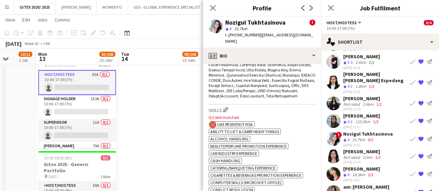
scroll to position [69, 0]
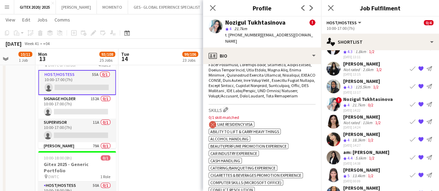
drag, startPoint x: 373, startPoint y: 111, endPoint x: 374, endPoint y: 116, distance: 4.6
click at [373, 114] on div "Christina Ann Jero" at bounding box center [362, 117] width 39 height 6
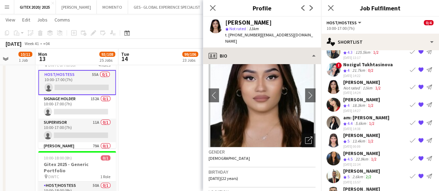
scroll to position [35, 0]
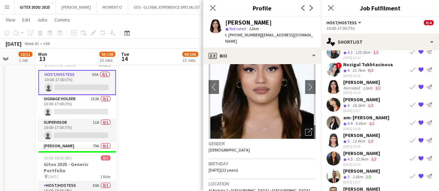
drag, startPoint x: 258, startPoint y: 35, endPoint x: 304, endPoint y: 33, distance: 45.9
click at [302, 34] on div "Christina Ann Jero star Not rated 11km t. +971589970332 | chrisannjero@gmail.com" at bounding box center [262, 32] width 118 height 31
drag, startPoint x: 356, startPoint y: 59, endPoint x: 360, endPoint y: 60, distance: 4.4
click at [356, 61] on div "Nozigul Tukhtasinova" at bounding box center [368, 64] width 50 height 6
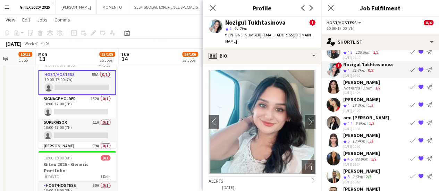
drag, startPoint x: 259, startPoint y: 34, endPoint x: 307, endPoint y: 34, distance: 47.9
click at [307, 34] on app-profile-header "Nozigul Tukhtasinova ! star 4 21.7km t. +971581946849 | nozigul0505@gmail.com" at bounding box center [262, 32] width 118 height 31
drag, startPoint x: 237, startPoint y: 35, endPoint x: 255, endPoint y: 35, distance: 18.4
click at [255, 35] on span "t. +971581946849" at bounding box center [243, 34] width 36 height 5
click at [340, 80] on div at bounding box center [334, 87] width 14 height 14
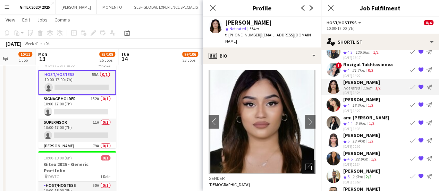
drag, startPoint x: 258, startPoint y: 34, endPoint x: 305, endPoint y: 35, distance: 46.9
click at [305, 35] on div "Christina Ann Jero star Not rated 11km t. +971589970332 | chrisannjero@gmail.com" at bounding box center [262, 32] width 118 height 31
drag, startPoint x: 237, startPoint y: 34, endPoint x: 256, endPoint y: 36, distance: 18.9
click at [256, 36] on span "t. +971589970332" at bounding box center [243, 34] width 36 height 5
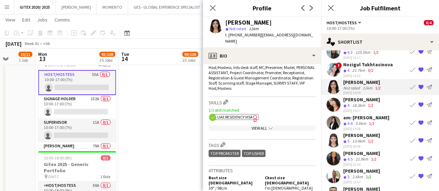
click at [252, 115] on icon "Freelancer has uploaded a photo validation of skill. Click to see" at bounding box center [255, 118] width 7 height 7
click at [261, 126] on div "View All chevron-down" at bounding box center [262, 128] width 107 height 5
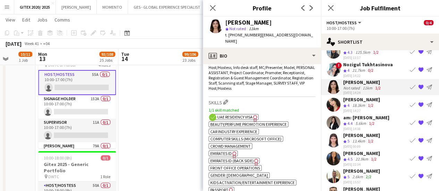
scroll to position [347, 0]
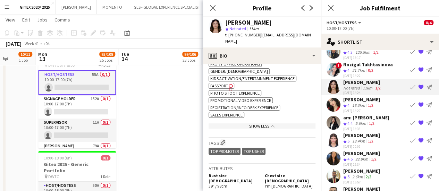
click at [221, 83] on span "Passport" at bounding box center [219, 85] width 18 height 5
click at [361, 103] on div "18.3km" at bounding box center [359, 106] width 16 height 6
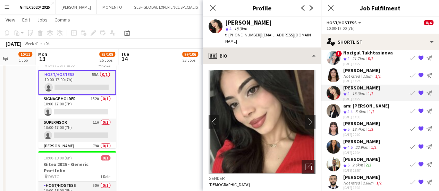
scroll to position [131, 0]
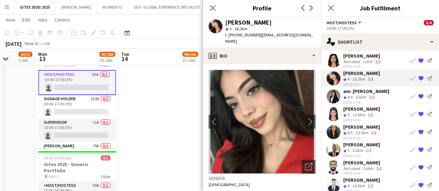
drag, startPoint x: 280, startPoint y: 36, endPoint x: 299, endPoint y: 35, distance: 19.1
click at [299, 35] on div "Megna S star 4 18.3km t. +971504644329 | megnaa20@gmail.com" at bounding box center [262, 32] width 118 height 31
drag, startPoint x: 237, startPoint y: 35, endPoint x: 255, endPoint y: 34, distance: 18.4
click at [255, 34] on span "t. +971504644329" at bounding box center [243, 34] width 36 height 5
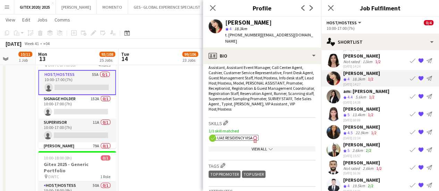
scroll to position [278, 0]
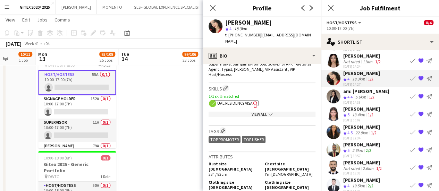
click at [255, 101] on icon "Freelancer has uploaded a photo validation of skill. Click to see" at bounding box center [255, 104] width 7 height 7
click at [263, 112] on div "View All chevron-down" at bounding box center [262, 114] width 107 height 5
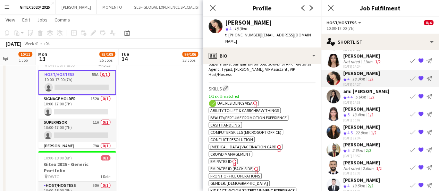
scroll to position [313, 0]
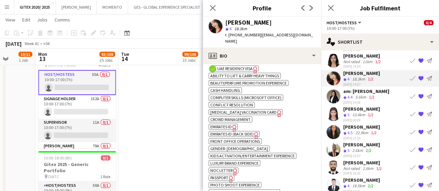
click at [231, 176] on icon "Freelancer has uploaded a photo validation of skill. Click to see" at bounding box center [230, 179] width 7 height 7
click at [377, 88] on div "am: LARA MAE Lago" at bounding box center [366, 91] width 46 height 6
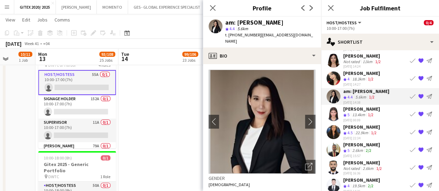
drag, startPoint x: 258, startPoint y: 35, endPoint x: 298, endPoint y: 34, distance: 40.0
click at [298, 34] on span "| lara.lago88@gmail.com" at bounding box center [269, 37] width 88 height 11
drag, startPoint x: 240, startPoint y: 35, endPoint x: 255, endPoint y: 35, distance: 15.6
click at [255, 35] on span "t. +971543501776" at bounding box center [243, 34] width 36 height 5
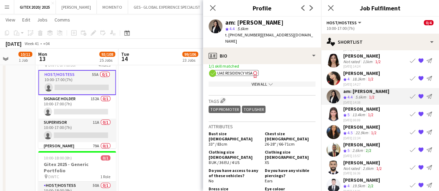
scroll to position [347, 0]
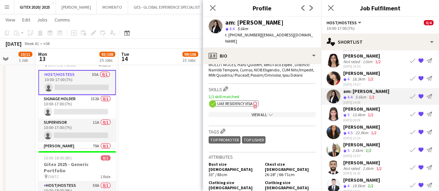
click at [252, 101] on span "UAE Residency Visa" at bounding box center [234, 103] width 35 height 5
click at [260, 112] on div "View All chevron-down" at bounding box center [262, 114] width 107 height 5
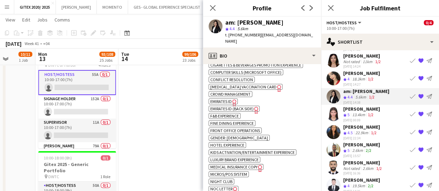
scroll to position [451, 0]
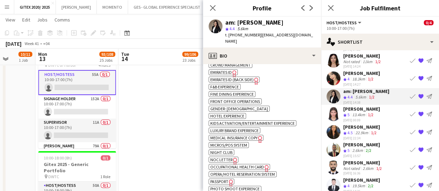
click at [226, 179] on span "Passport" at bounding box center [219, 181] width 18 height 5
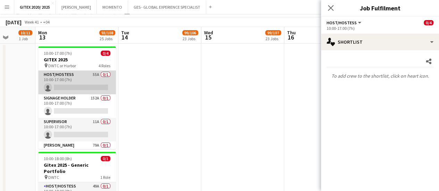
scroll to position [0, 0]
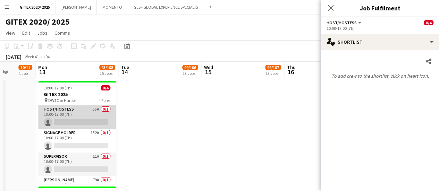
click at [88, 123] on app-card-role "Host/Hostess 55A 0/1 10:00-17:00 (7h) single-neutral-actions" at bounding box center [77, 118] width 78 height 24
click at [89, 123] on app-card-role "Host/Hostess 55A 0/1 10:00-17:00 (7h) single-neutral-actions" at bounding box center [77, 118] width 78 height 24
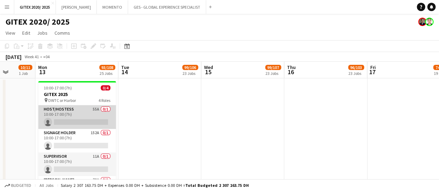
click at [78, 134] on app-card-role "Signage Holder 152A 0/1 10:00-17:00 (7h) single-neutral-actions" at bounding box center [77, 141] width 78 height 24
click at [78, 141] on app-card-role "Signage Holder 152A 0/1 10:00-17:00 (7h) single-neutral-actions" at bounding box center [77, 141] width 78 height 24
click at [83, 118] on app-card-role "Host/Hostess 55A 0/1 10:00-17:00 (7h) single-neutral-actions" at bounding box center [77, 118] width 78 height 24
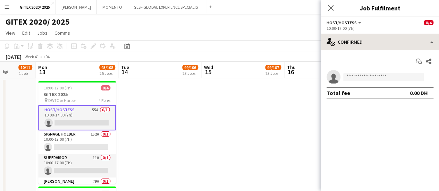
scroll to position [0, 294]
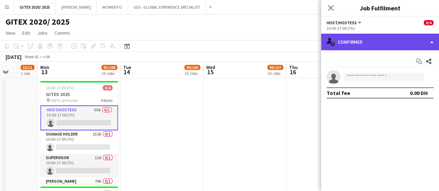
click at [362, 42] on div "single-neutral-actions-check-2 Confirmed" at bounding box center [380, 42] width 118 height 17
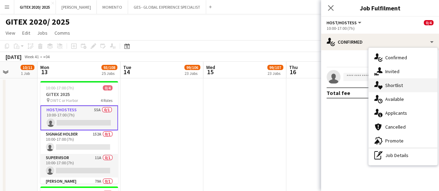
click at [386, 87] on span "Shortlist" at bounding box center [394, 85] width 18 height 6
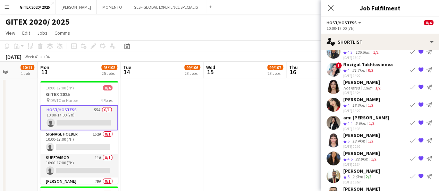
scroll to position [131, 0]
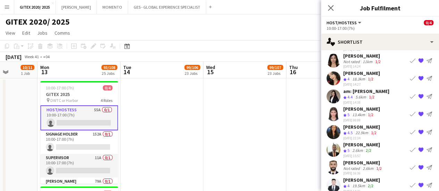
click at [374, 106] on div "Sara Faridi" at bounding box center [361, 109] width 37 height 6
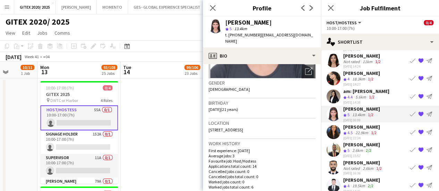
scroll to position [208, 0]
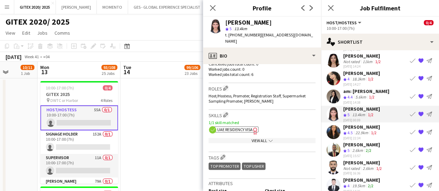
click at [250, 127] on span "UAE Residency Visa" at bounding box center [234, 129] width 35 height 5
click at [279, 138] on div "View All chevron-down" at bounding box center [262, 140] width 107 height 5
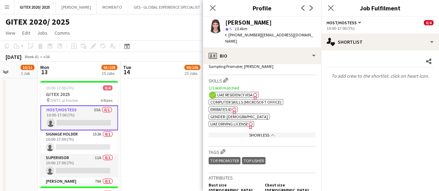
scroll to position [0, 0]
click at [230, 107] on span "Emirates ID" at bounding box center [221, 109] width 22 height 5
click at [227, 78] on app-icon "Edit crew company skills" at bounding box center [225, 80] width 5 height 5
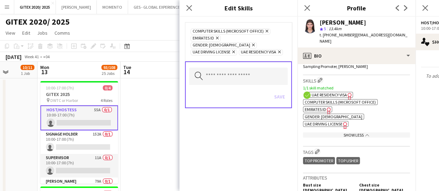
click at [280, 51] on icon at bounding box center [279, 52] width 3 height 3
click at [219, 38] on span "Emirates ID Remove" at bounding box center [206, 38] width 30 height 6
click at [217, 38] on icon "Remove" at bounding box center [216, 38] width 5 height 5
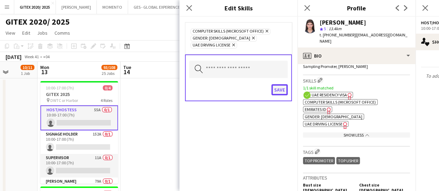
click at [281, 84] on button "Save" at bounding box center [280, 89] width 16 height 11
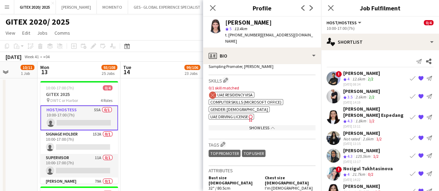
click at [236, 114] on span "UAE Driving License" at bounding box center [229, 116] width 38 height 5
click at [231, 77] on h3 "Skills Edit crew company skills" at bounding box center [262, 80] width 107 height 7
click at [227, 78] on app-icon "Edit crew company skills" at bounding box center [225, 80] width 5 height 5
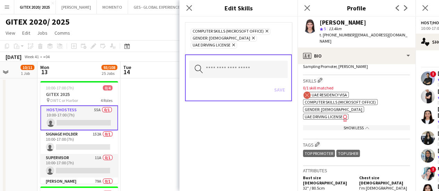
click at [235, 43] on icon "Remove" at bounding box center [233, 45] width 5 height 5
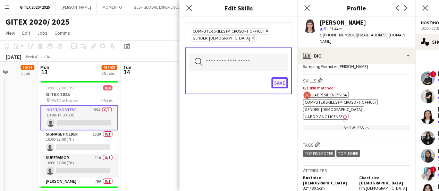
click at [278, 82] on button "Save" at bounding box center [280, 82] width 16 height 11
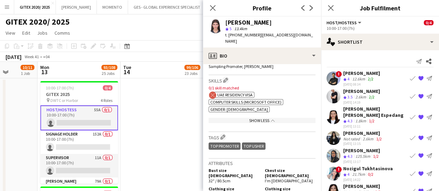
drag, startPoint x: 239, startPoint y: 34, endPoint x: 257, endPoint y: 35, distance: 17.7
click at [257, 35] on span "t. +9710567273667" at bounding box center [243, 34] width 36 height 5
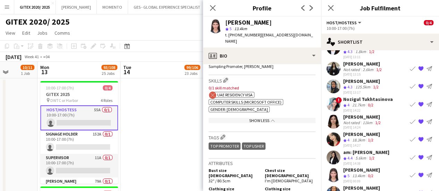
scroll to position [131, 0]
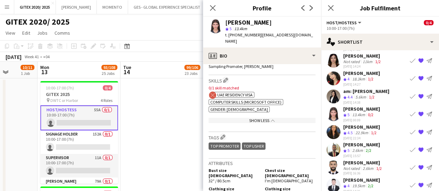
click at [370, 130] on div "22.9km" at bounding box center [362, 133] width 16 height 6
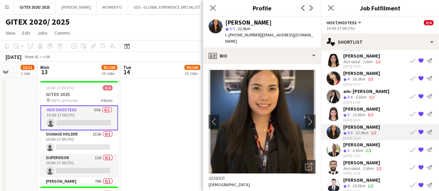
drag, startPoint x: 259, startPoint y: 35, endPoint x: 280, endPoint y: 32, distance: 20.8
click at [305, 36] on span "| sheilaliearado89@gmail.com" at bounding box center [269, 37] width 88 height 11
click at [279, 31] on div "star 4.5 22.9km" at bounding box center [270, 29] width 90 height 6
drag, startPoint x: 258, startPoint y: 36, endPoint x: 309, endPoint y: 37, distance: 50.4
click at [309, 37] on div "Sheila Arado star 4.5 22.9km t. +971554626225 | sheilaliearado89@gmail.com" at bounding box center [262, 32] width 118 height 31
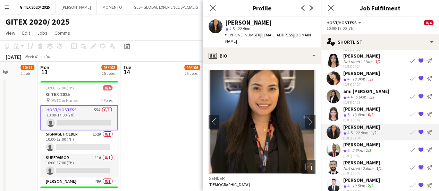
drag, startPoint x: 237, startPoint y: 35, endPoint x: 256, endPoint y: 35, distance: 18.8
click at [256, 35] on span "t. +971554626225" at bounding box center [243, 34] width 36 height 5
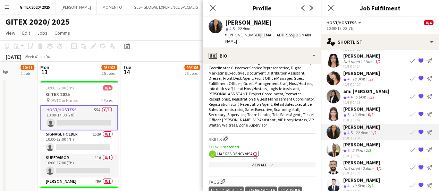
scroll to position [278, 0]
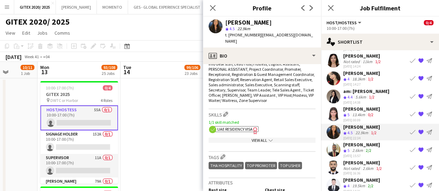
click at [250, 127] on span "UAE Residency Visa" at bounding box center [234, 129] width 35 height 5
click at [277, 138] on div "View All chevron-down" at bounding box center [262, 140] width 107 height 5
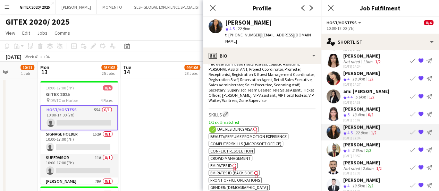
scroll to position [347, 0]
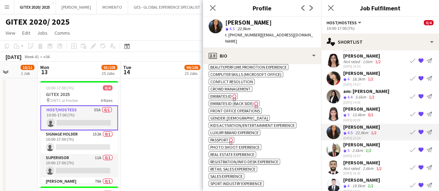
click at [226, 138] on span "Passport" at bounding box center [219, 140] width 18 height 5
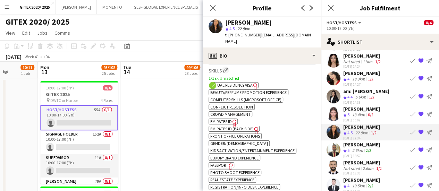
scroll to position [313, 0]
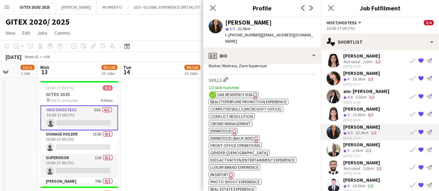
click at [227, 128] on span "Emirates ID" at bounding box center [221, 130] width 22 height 5
click at [360, 148] on div "2.6km" at bounding box center [358, 151] width 14 height 6
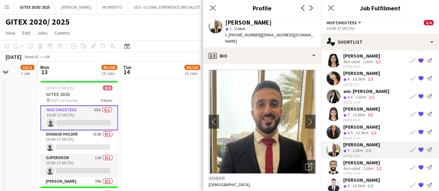
drag, startPoint x: 259, startPoint y: 34, endPoint x: 301, endPoint y: 33, distance: 42.4
click at [301, 33] on div "Ayman Kassem star 5 2.6km t. +971556761767 | x_ayman@hotmail.com" at bounding box center [262, 32] width 118 height 31
drag, startPoint x: 238, startPoint y: 34, endPoint x: 255, endPoint y: 35, distance: 17.7
click at [255, 35] on span "t. +971556761767" at bounding box center [243, 34] width 36 height 5
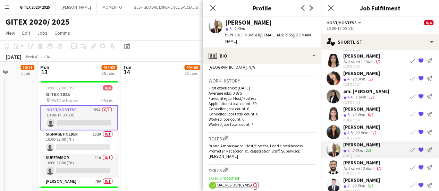
scroll to position [174, 0]
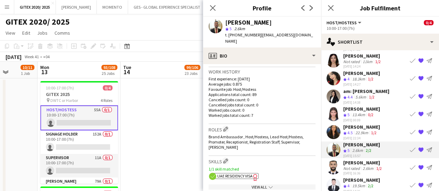
click at [241, 174] on span "UAE Residency Visa" at bounding box center [234, 176] width 35 height 5
drag, startPoint x: 254, startPoint y: 180, endPoint x: 256, endPoint y: 176, distance: 3.7
click at [255, 179] on app-show-more-section "View All chevron-down" at bounding box center [262, 186] width 107 height 14
click at [256, 185] on div "View All chevron-down" at bounding box center [262, 187] width 107 height 5
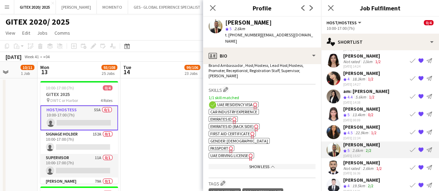
scroll to position [243, 0]
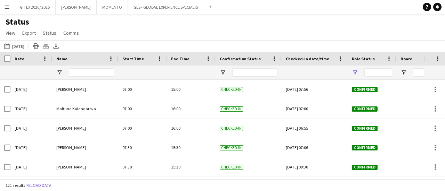
type input "**********"
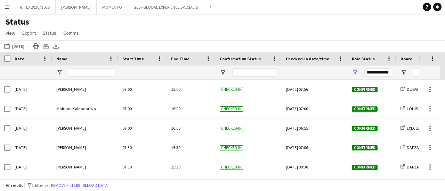
click at [6, 10] on button "Menu" at bounding box center [7, 7] width 14 height 14
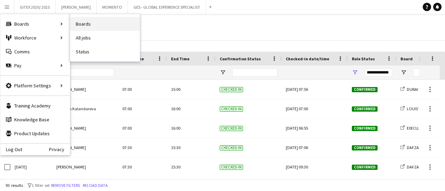
click at [101, 23] on link "Boards" at bounding box center [104, 24] width 69 height 14
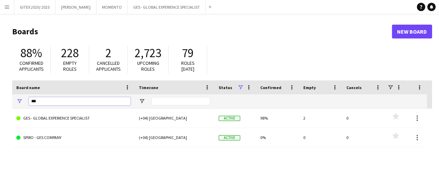
drag, startPoint x: 58, startPoint y: 103, endPoint x: 0, endPoint y: 102, distance: 58.0
click at [0, 103] on main "Boards New Board 88% Confirmed applicants 228 Empty roles 2 Cancelled applicant…" at bounding box center [219, 139] width 439 height 251
type input "***"
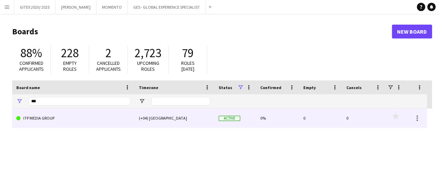
click at [57, 120] on link "ITP MEDIA GROUP" at bounding box center [73, 118] width 114 height 19
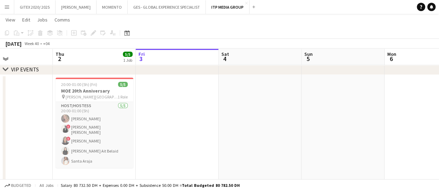
scroll to position [0, 175]
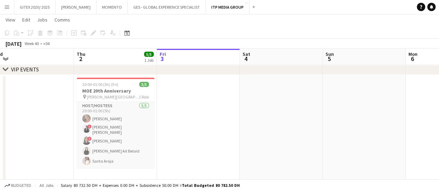
drag, startPoint x: 142, startPoint y: 123, endPoint x: 192, endPoint y: 122, distance: 50.4
click at [192, 122] on app-calendar-viewport "Mon 29 Tue 30 Wed 1 Thu 2 5/5 1 Job Fri 3 Sat 4 Sun 5 Mon 6 Tue 7 Wed 8 Thu 9 2…" at bounding box center [219, 105] width 439 height 226
click at [242, 1] on button "ITP MEDIA GROUP Close" at bounding box center [228, 7] width 44 height 14
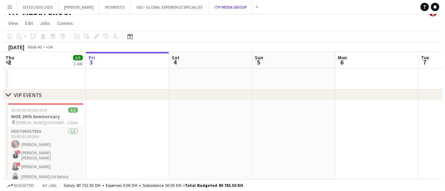
scroll to position [0, 0]
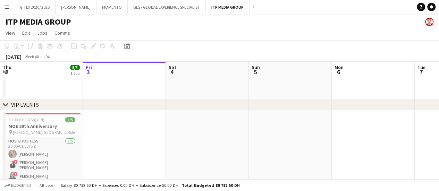
click at [5, 7] on app-icon "Menu" at bounding box center [7, 7] width 6 height 6
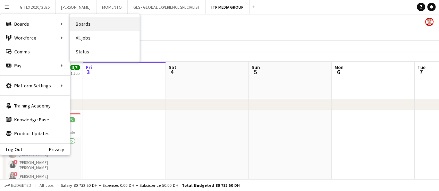
click at [88, 23] on link "Boards" at bounding box center [104, 24] width 69 height 14
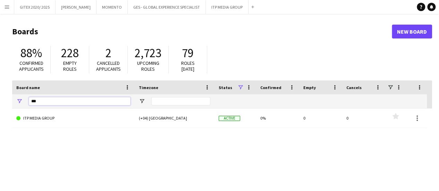
drag, startPoint x: 65, startPoint y: 104, endPoint x: 0, endPoint y: 98, distance: 65.5
click at [0, 98] on main "Boards New Board 88% Confirmed applicants 228 Empty roles 2 Cancelled applicant…" at bounding box center [219, 139] width 439 height 251
type input "*****"
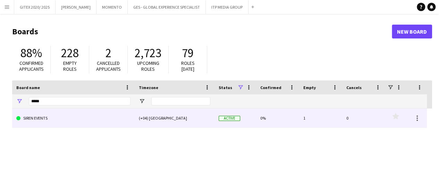
click at [34, 127] on link "SIREN EVENTS" at bounding box center [73, 118] width 114 height 19
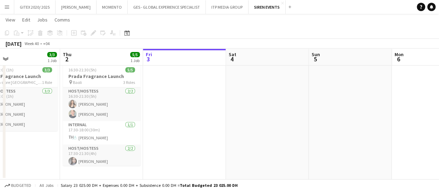
scroll to position [0, 183]
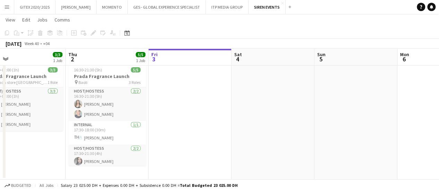
drag, startPoint x: 138, startPoint y: 120, endPoint x: 169, endPoint y: 120, distance: 31.3
click at [169, 120] on app-calendar-viewport "Mon 29 Tue 30 Wed 1 3/3 1 Job Thu 2 5/5 1 Job Fri 3 Sat 4 Sun 5 Mon 6 Tue 7 Wed…" at bounding box center [219, 79] width 439 height 202
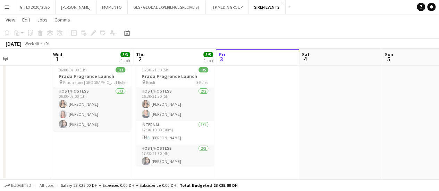
scroll to position [0, 192]
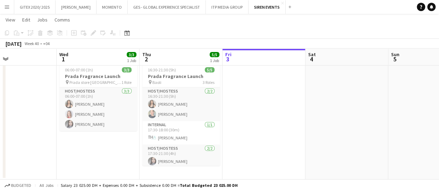
drag, startPoint x: 185, startPoint y: 131, endPoint x: 245, endPoint y: 129, distance: 60.4
click at [245, 129] on app-calendar-viewport "Sun 28 Mon 29 Tue 30 Wed 1 3/3 1 Job Thu 2 5/5 1 Job Fri 3 Sat 4 Sun 5 Mon 6 Tu…" at bounding box center [219, 79] width 439 height 202
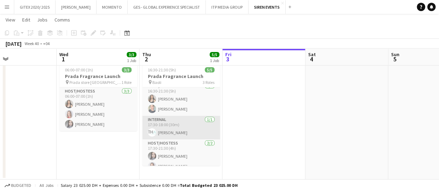
scroll to position [12, 0]
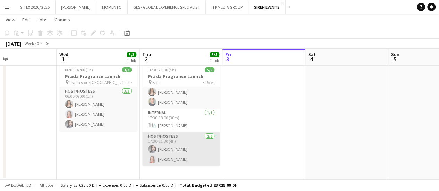
drag, startPoint x: 192, startPoint y: 159, endPoint x: 185, endPoint y: 157, distance: 7.3
click at [191, 159] on app-card-role "Host/Hostess 2/2 17:30-21:30 (4h) Anna Popsui Nikolett Egresi" at bounding box center [181, 150] width 78 height 34
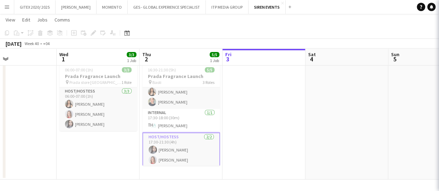
scroll to position [0, 193]
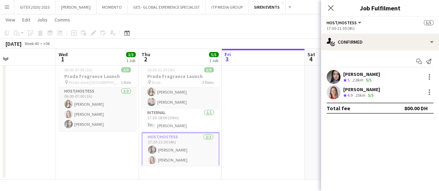
click at [346, 75] on div "Anna Popsui" at bounding box center [361, 74] width 37 height 6
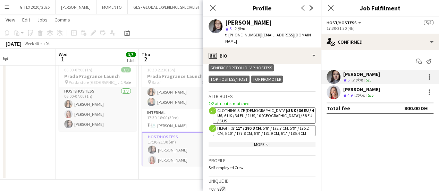
scroll to position [511, 0]
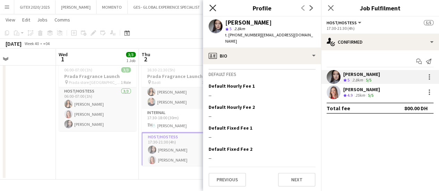
click at [214, 5] on icon "Close pop-in" at bounding box center [212, 8] width 7 height 7
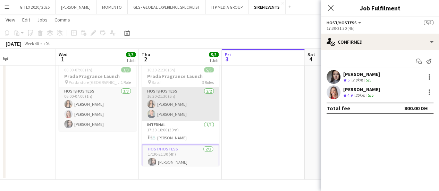
scroll to position [14, 0]
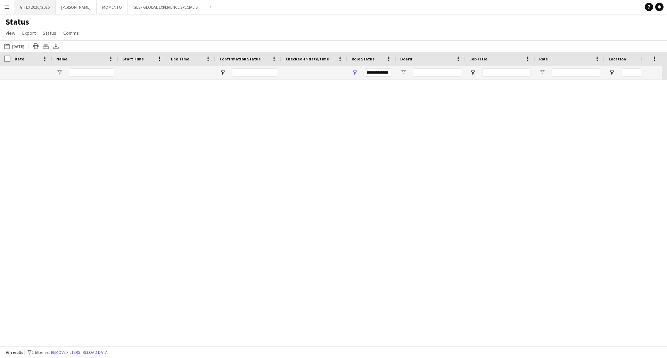
scroll to position [799, 0]
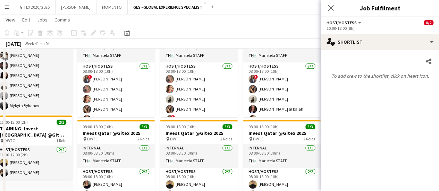
scroll to position [167, 0]
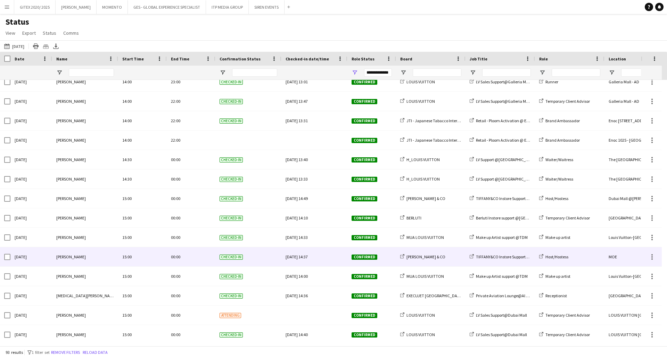
scroll to position [1339, 0]
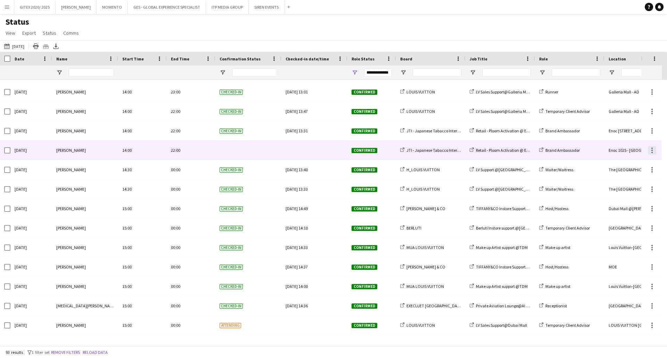
click at [654, 151] on div at bounding box center [652, 150] width 8 height 8
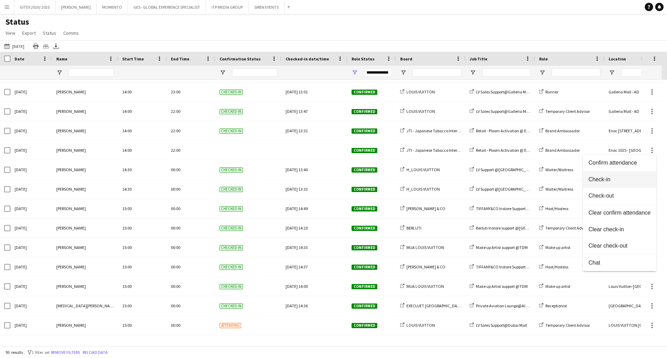
click at [622, 180] on span "Check-in" at bounding box center [619, 179] width 62 height 6
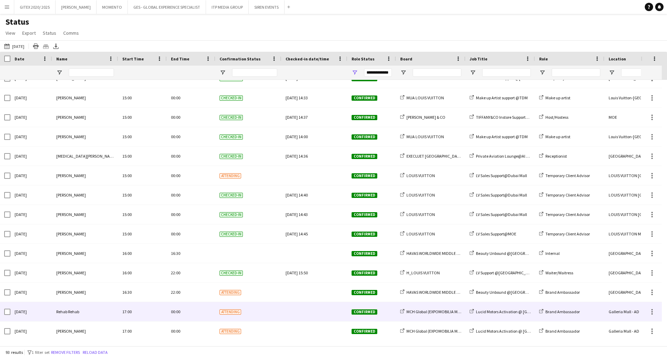
scroll to position [1548, 0]
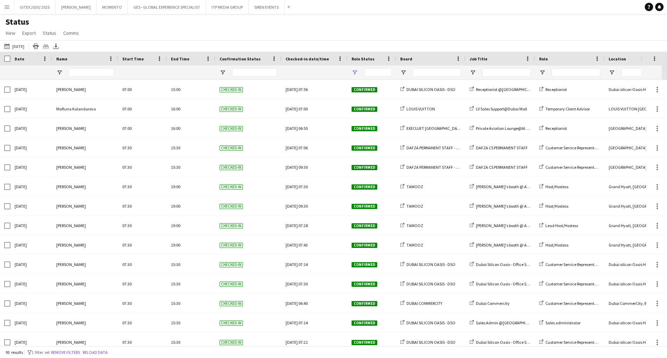
type input "**********"
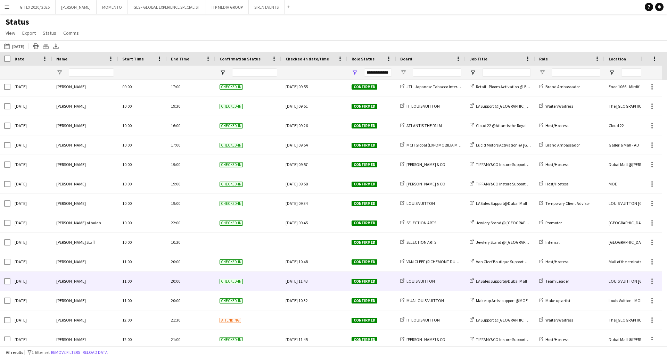
scroll to position [764, 0]
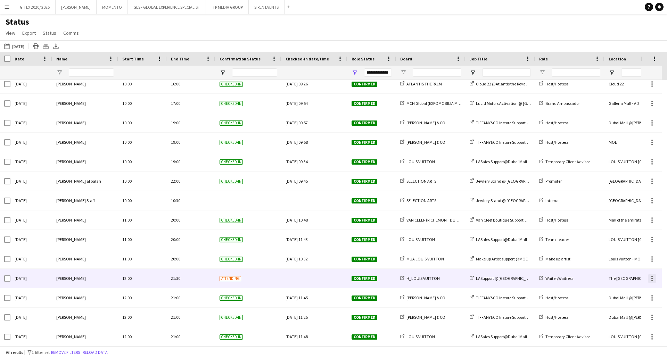
click at [651, 280] on div at bounding box center [651, 280] width 1 height 1
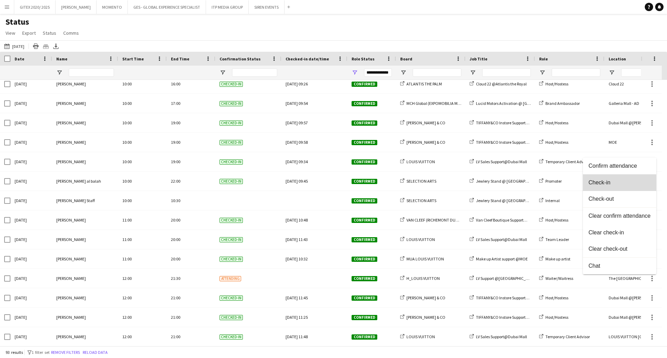
click at [604, 183] on span "Check-in" at bounding box center [619, 183] width 62 height 6
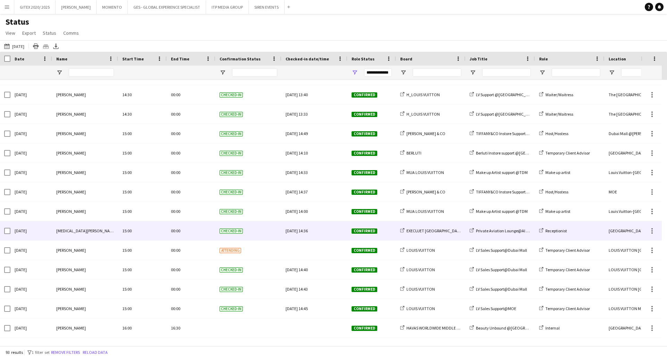
scroll to position [0, 0]
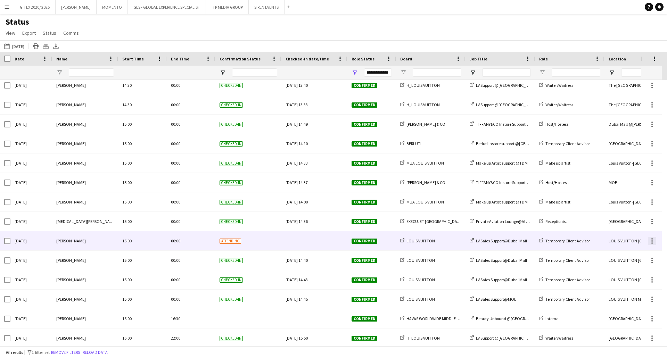
click at [653, 241] on div at bounding box center [652, 241] width 8 height 8
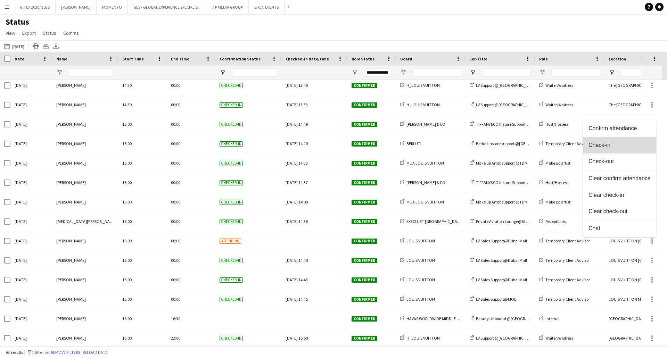
click at [606, 145] on span "Check-in" at bounding box center [619, 145] width 62 height 6
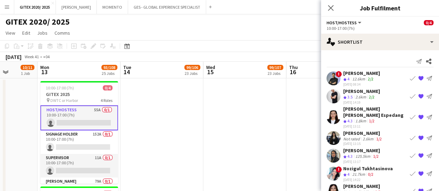
scroll to position [131, 0]
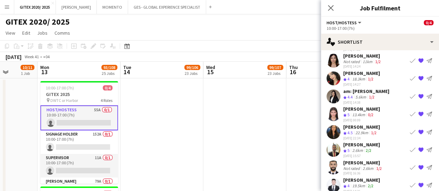
click at [356, 106] on div "[PERSON_NAME] Crew rating 5 13.4km 0/2 [DATE] 00:09" at bounding box center [361, 114] width 37 height 17
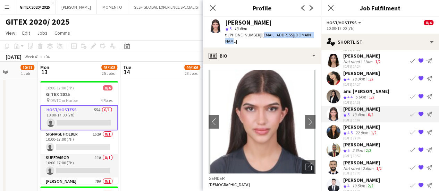
drag, startPoint x: 261, startPoint y: 35, endPoint x: 314, endPoint y: 35, distance: 53.1
click at [314, 35] on div "[PERSON_NAME] star 5 13.4km t. [PHONE_NUMBER] | [EMAIL_ADDRESS][DOMAIN_NAME]" at bounding box center [262, 32] width 118 height 31
copy span "[EMAIL_ADDRESS][DOMAIN_NAME]"
drag, startPoint x: 240, startPoint y: 36, endPoint x: 257, endPoint y: 35, distance: 17.7
click at [257, 35] on span "t. [PHONE_NUMBER]" at bounding box center [243, 34] width 36 height 5
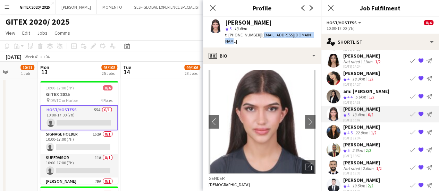
copy span "567273667"
click at [355, 171] on div "26-09-2025 16:36" at bounding box center [363, 173] width 40 height 5
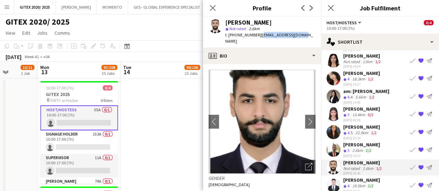
drag, startPoint x: 259, startPoint y: 35, endPoint x: 312, endPoint y: 36, distance: 53.1
click at [312, 36] on app-profile-header "Mahmoud Hatem star Not rated 2.6km t. +971543452573 | moodhatem6@gmail.com" at bounding box center [262, 32] width 118 height 31
copy span "moodhatem6@gmail.com"
drag, startPoint x: 237, startPoint y: 35, endPoint x: 255, endPoint y: 36, distance: 17.7
click at [255, 36] on span "t. +971543452573" at bounding box center [243, 34] width 36 height 5
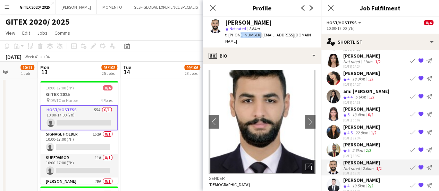
copy span "543452573"
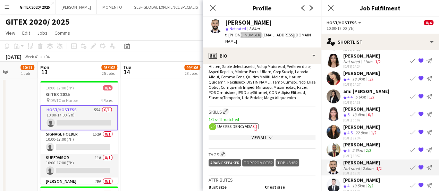
scroll to position [313, 0]
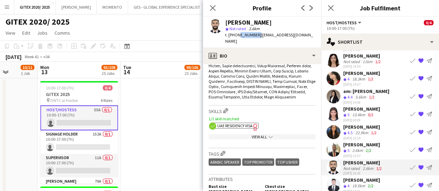
click at [256, 124] on icon at bounding box center [255, 127] width 4 height 7
click at [246, 134] on div "View All chevron-down" at bounding box center [262, 136] width 107 height 5
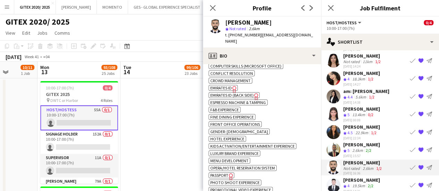
scroll to position [417, 0]
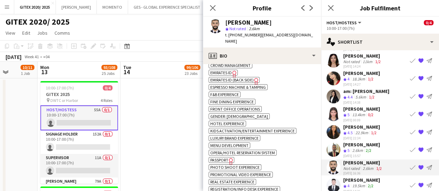
click at [225, 158] on span "Passport" at bounding box center [219, 160] width 18 height 5
click at [356, 183] on div "19.5km" at bounding box center [359, 186] width 16 height 6
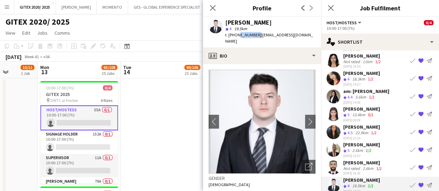
drag, startPoint x: 238, startPoint y: 35, endPoint x: 255, endPoint y: 34, distance: 17.4
click at [255, 34] on span "t. +971554920846" at bounding box center [243, 34] width 36 height 5
copy span "554920846"
drag, startPoint x: 259, startPoint y: 36, endPoint x: 261, endPoint y: 43, distance: 7.2
click at [261, 43] on div "t. +971554920846 | aleksastanojevicbusiness@gmail.com" at bounding box center [270, 38] width 90 height 13
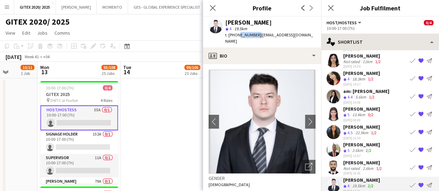
copy span "aleksastanojevicbusiness@gmail.com"
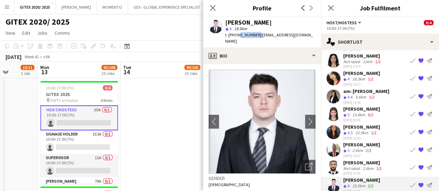
drag, startPoint x: 76, startPoint y: 139, endPoint x: 160, endPoint y: 109, distance: 88.9
click at [76, 139] on app-card-role "Signage Holder 152A 0/1 10:00-17:00 (7h) single-neutral-actions" at bounding box center [79, 143] width 78 height 24
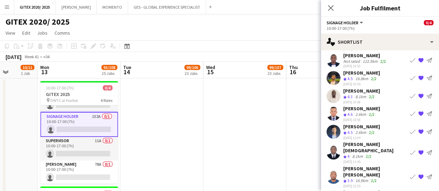
scroll to position [0, 0]
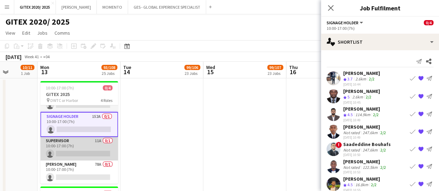
click at [86, 146] on app-card-role "Supervisor 11A 0/1 10:00-17:00 (7h) single-neutral-actions" at bounding box center [79, 149] width 78 height 24
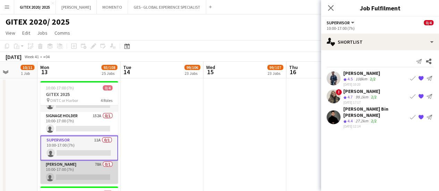
drag, startPoint x: 66, startPoint y: 172, endPoint x: 95, endPoint y: 165, distance: 29.6
click at [66, 172] on app-card-role "Usher 78A 0/1 10:00-17:00 (7h) single-neutral-actions" at bounding box center [79, 173] width 78 height 24
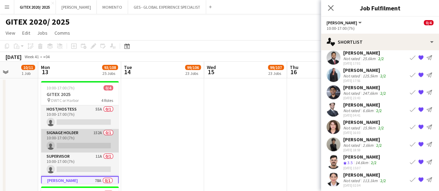
click at [87, 143] on app-card-role "Signage Holder 152A 0/1 10:00-17:00 (7h) single-neutral-actions" at bounding box center [80, 141] width 78 height 24
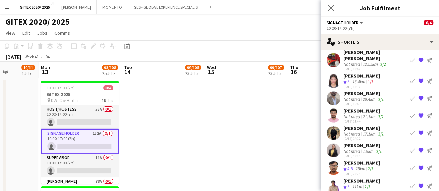
scroll to position [662, 0]
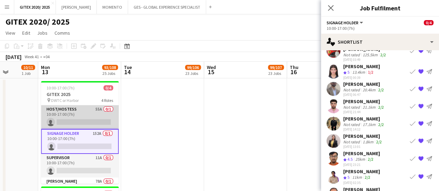
click at [83, 118] on app-card-role "Host/Hostess 55A 0/1 10:00-17:00 (7h) single-neutral-actions" at bounding box center [80, 118] width 78 height 24
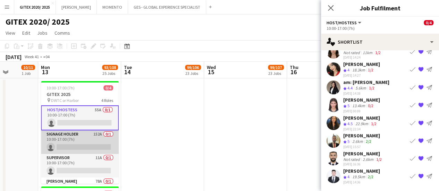
scroll to position [131, 0]
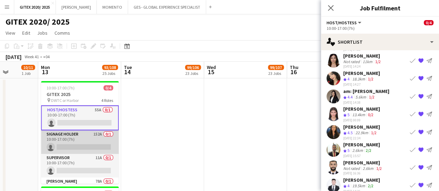
click at [71, 142] on app-card-role "Signage Holder 152A 0/1 10:00-17:00 (7h) single-neutral-actions" at bounding box center [80, 143] width 78 height 24
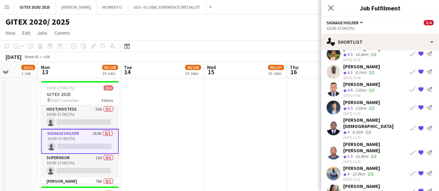
scroll to position [662, 0]
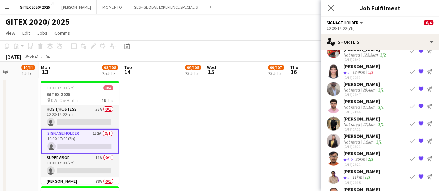
click at [179, 99] on app-date-cell at bounding box center [162, 166] width 83 height 177
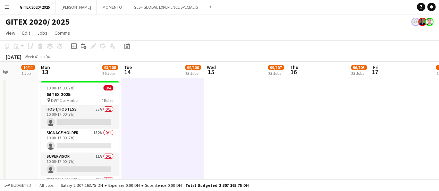
drag, startPoint x: 111, startPoint y: 142, endPoint x: 96, endPoint y: 140, distance: 15.4
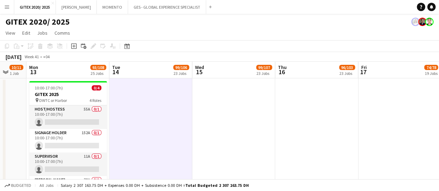
drag, startPoint x: 56, startPoint y: 143, endPoint x: 191, endPoint y: 105, distance: 140.1
click at [56, 142] on app-card-role "Signage Holder 152A 0/1 10:00-17:00 (7h) single-neutral-actions" at bounding box center [68, 141] width 78 height 24
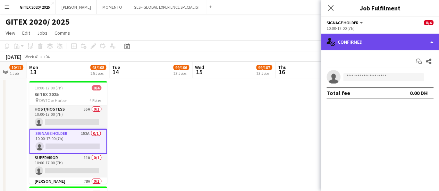
click at [388, 36] on div "single-neutral-actions-check-2 Confirmed" at bounding box center [380, 42] width 118 height 17
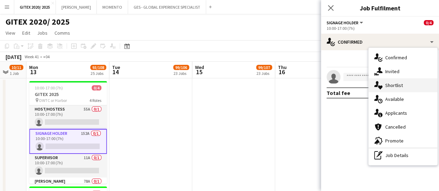
click at [387, 85] on span "Shortlist" at bounding box center [394, 85] width 18 height 6
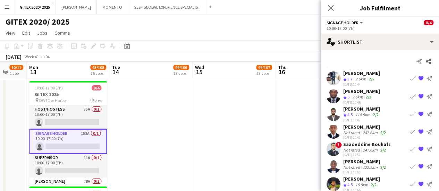
drag, startPoint x: 363, startPoint y: 81, endPoint x: 388, endPoint y: 156, distance: 79.3
click at [363, 81] on div "2.6km" at bounding box center [361, 79] width 14 height 6
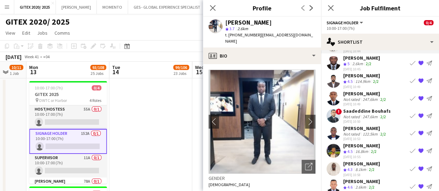
scroll to position [0, 0]
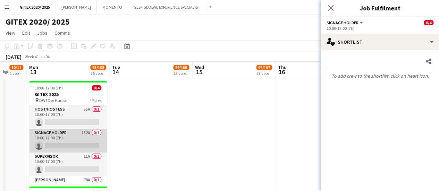
click at [66, 141] on app-card-role "Signage Holder 152A 0/1 10:00-17:00 (7h) single-neutral-actions" at bounding box center [68, 141] width 78 height 24
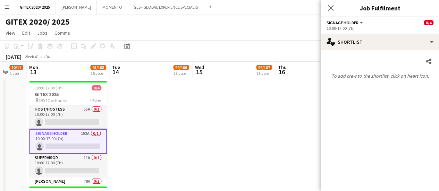
click at [116, 133] on app-date-cell at bounding box center [150, 166] width 83 height 177
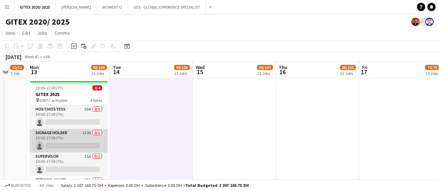
click at [74, 136] on app-card-role "Signage Holder 152A 0/1 10:00-17:00 (7h) single-neutral-actions" at bounding box center [69, 141] width 78 height 24
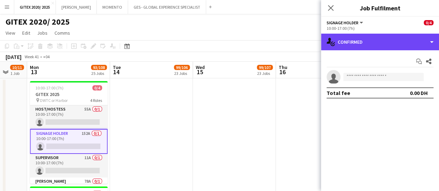
click at [387, 44] on div "single-neutral-actions-check-2 Confirmed" at bounding box center [380, 42] width 118 height 17
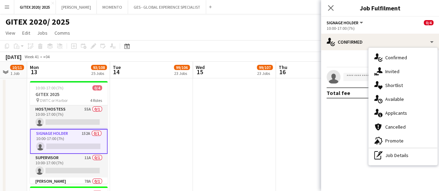
drag, startPoint x: 391, startPoint y: 83, endPoint x: 385, endPoint y: 82, distance: 6.0
click at [390, 83] on span "Shortlist" at bounding box center [394, 85] width 18 height 6
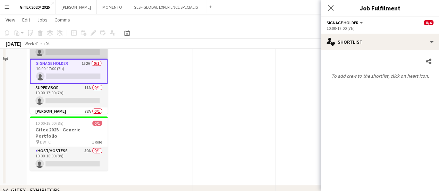
scroll to position [0, 0]
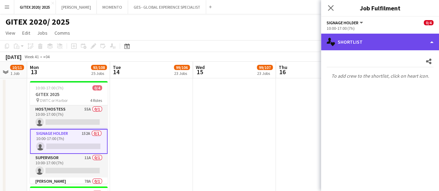
click at [356, 42] on div "single-neutral-actions-heart Shortlist" at bounding box center [380, 42] width 118 height 17
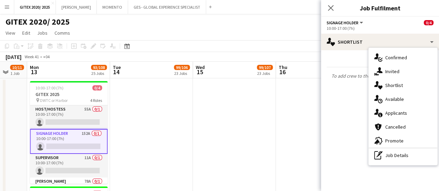
click at [181, 123] on app-date-cell at bounding box center [151, 166] width 83 height 177
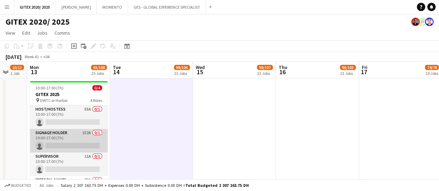
click at [72, 142] on app-card-role "Signage Holder 152A 0/1 10:00-17:00 (7h) single-neutral-actions" at bounding box center [69, 141] width 78 height 24
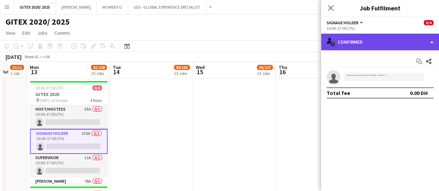
click at [355, 41] on div "single-neutral-actions-check-2 Confirmed" at bounding box center [380, 42] width 118 height 17
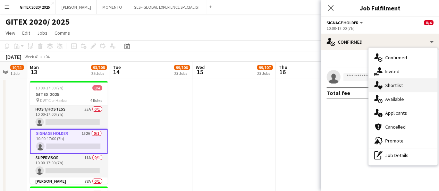
click at [379, 86] on icon at bounding box center [380, 88] width 5 height 4
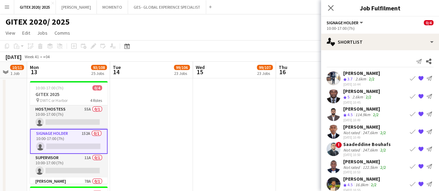
click at [375, 77] on app-skills-label "2/2" at bounding box center [372, 78] width 6 height 5
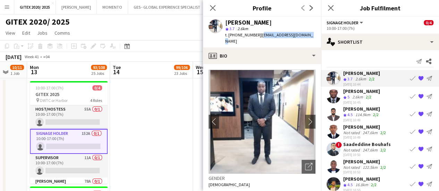
drag, startPoint x: 259, startPoint y: 36, endPoint x: 314, endPoint y: 35, distance: 55.6
click at [314, 35] on div "Odera jeffery okonkwo star 3.7 2.6km t. +971559928657 | odera_okonkwo@yahoo.com" at bounding box center [262, 32] width 118 height 31
copy span "odera_okonkwo@yahoo.com"
drag, startPoint x: 236, startPoint y: 35, endPoint x: 255, endPoint y: 35, distance: 18.8
click at [255, 35] on span "t. +971559928657" at bounding box center [243, 34] width 36 height 5
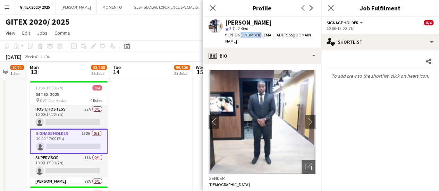
copy span "559928657"
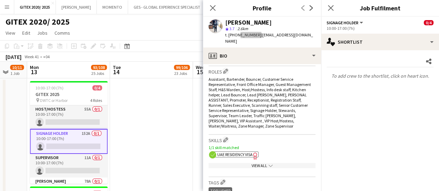
scroll to position [278, 0]
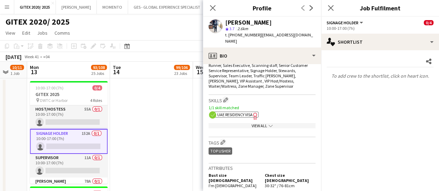
click at [254, 113] on icon "Freelancer has uploaded a photo validation of skill. Click to see" at bounding box center [255, 116] width 7 height 7
click at [251, 123] on div "View All chevron-down" at bounding box center [262, 125] width 107 height 5
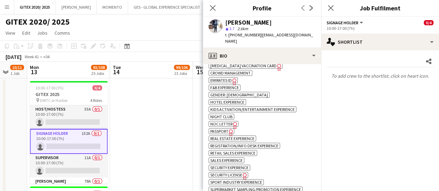
scroll to position [382, 0]
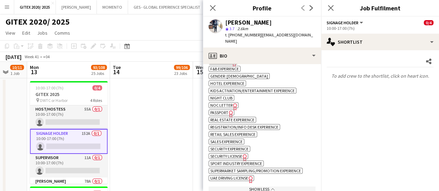
click at [223, 110] on app-spec-pill "ok-circled2 background Layer 1 cross-circle-red background Layer 1 Passport Fre…" at bounding box center [222, 113] width 26 height 6
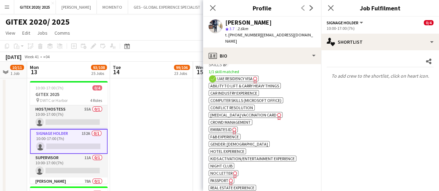
scroll to position [313, 0]
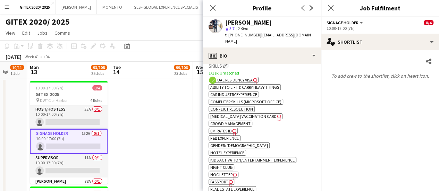
click at [227, 128] on span "Emirates ID" at bounding box center [221, 130] width 22 height 5
click at [70, 132] on app-card-role "Signage Holder 152A 0/1 10:00-17:00 (7h) single-neutral-actions" at bounding box center [69, 141] width 78 height 25
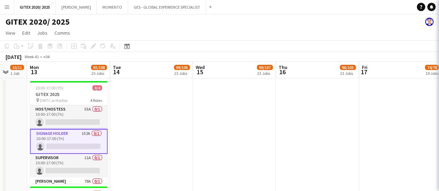
click at [70, 132] on app-card-role "Signage Holder 152A 0/1 10:00-17:00 (7h) single-neutral-actions" at bounding box center [69, 141] width 78 height 25
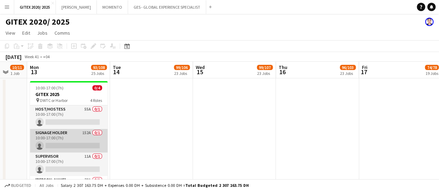
click at [70, 132] on app-card-role "Signage Holder 152A 0/1 10:00-17:00 (7h) single-neutral-actions" at bounding box center [69, 141] width 78 height 24
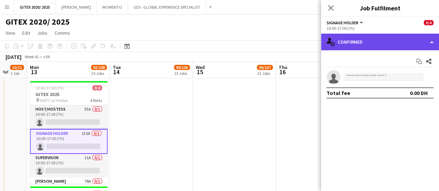
click at [380, 37] on div "single-neutral-actions-check-2 Confirmed" at bounding box center [380, 42] width 118 height 17
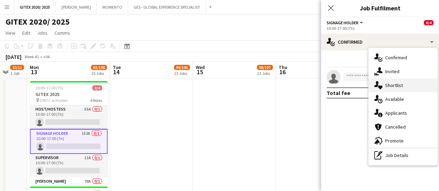
click at [379, 83] on icon "single-neutral-actions-heart" at bounding box center [378, 85] width 8 height 8
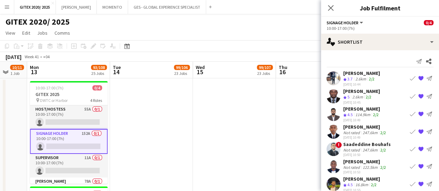
click at [355, 95] on div "2.6km" at bounding box center [358, 97] width 14 height 6
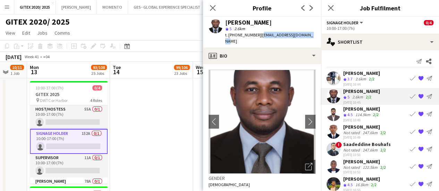
drag, startPoint x: 258, startPoint y: 35, endPoint x: 306, endPoint y: 35, distance: 48.3
click at [306, 35] on span "| samuelhustle23@gmail.com" at bounding box center [269, 37] width 88 height 11
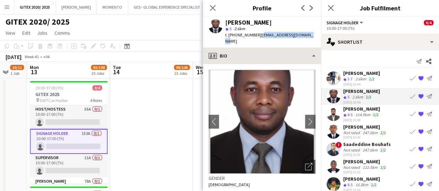
copy span "samuelhustle23@gmail.com"
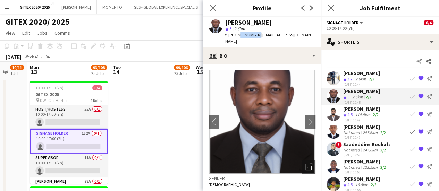
drag, startPoint x: 236, startPoint y: 34, endPoint x: 255, endPoint y: 34, distance: 19.1
click at [255, 34] on span "t. +971567797852" at bounding box center [243, 34] width 36 height 5
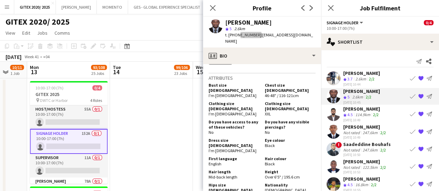
scroll to position [382, 0]
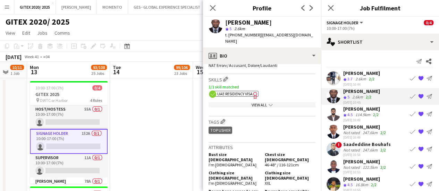
click at [251, 91] on span "UAE Residency Visa" at bounding box center [234, 93] width 35 height 5
click at [230, 97] on app-show-more-section "View All chevron-down" at bounding box center [262, 104] width 107 height 14
click at [230, 102] on div "View All chevron-down" at bounding box center [262, 104] width 107 height 5
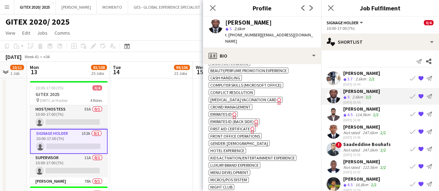
scroll to position [451, 0]
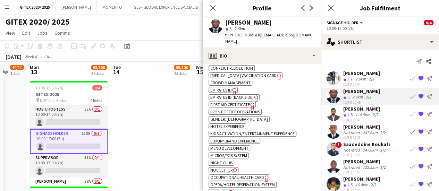
click at [229, 190] on icon "Freelancer has uploaded a photo validation of skill. Click to see" at bounding box center [230, 193] width 7 height 7
click at [367, 111] on div "Khuzaima Khan" at bounding box center [361, 109] width 37 height 6
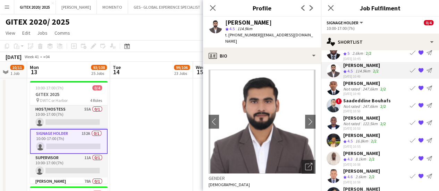
scroll to position [35, 0]
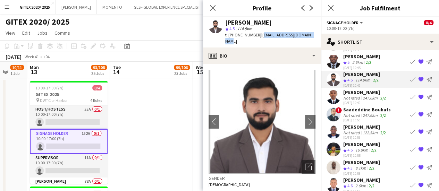
drag, startPoint x: 258, startPoint y: 36, endPoint x: 313, endPoint y: 39, distance: 54.9
click at [313, 39] on div "Khuzaima Khan star 4.5 114.9km t. +971544208715 | sumamahkhan9461@gmail.com" at bounding box center [262, 32] width 118 height 31
drag, startPoint x: 236, startPoint y: 34, endPoint x: 254, endPoint y: 35, distance: 17.0
click at [254, 35] on span "t. +971544208715" at bounding box center [243, 34] width 36 height 5
click at [254, 34] on span "t. +971544208715" at bounding box center [243, 34] width 36 height 5
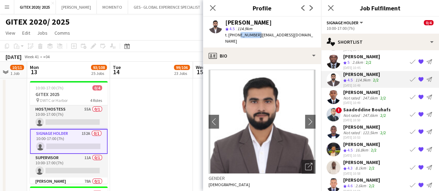
click at [255, 34] on span "t. +971544208715" at bounding box center [243, 34] width 36 height 5
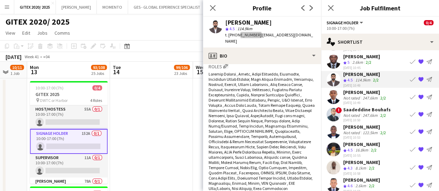
scroll to position [382, 0]
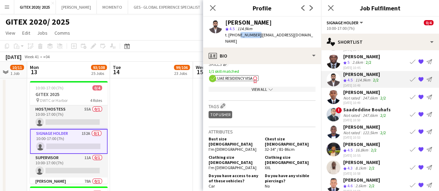
click at [247, 76] on span "UAE Residency Visa" at bounding box center [234, 78] width 35 height 5
click at [266, 81] on app-show-more-section "View All chevron-down" at bounding box center [262, 88] width 107 height 14
click at [252, 87] on div "View All chevron-down" at bounding box center [262, 89] width 107 height 5
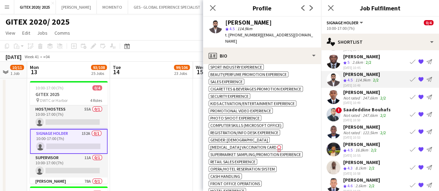
scroll to position [313, 0]
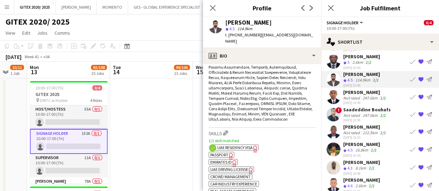
click at [228, 153] on icon "Freelancer has uploaded a photo validation of skill. Click to see" at bounding box center [230, 156] width 7 height 7
click at [352, 90] on div "Amos Muiru" at bounding box center [365, 92] width 44 height 6
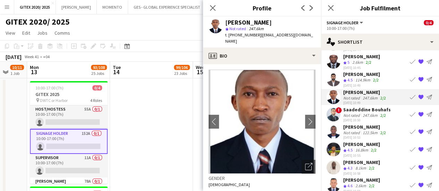
drag, startPoint x: 258, startPoint y: 36, endPoint x: 300, endPoint y: 35, distance: 42.7
click at [300, 35] on div "Amos Muiru star Not rated 247.6km t. +971557993424 | amosmuiru@gmail.com" at bounding box center [262, 32] width 118 height 31
drag, startPoint x: 258, startPoint y: 35, endPoint x: 300, endPoint y: 35, distance: 42.4
click at [300, 35] on div "Amos Muiru star Not rated 247.6km t. +971557993424 | amosmuiru@gmail.com" at bounding box center [262, 32] width 118 height 31
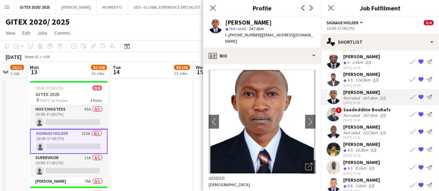
click at [248, 35] on span "t. +971557993424" at bounding box center [243, 34] width 36 height 5
drag, startPoint x: 259, startPoint y: 36, endPoint x: 301, endPoint y: 36, distance: 42.4
click at [301, 36] on div "Amos Muiru star Not rated 247.6km t. +971557993424 | amosmuiru@gmail.com" at bounding box center [262, 32] width 118 height 31
drag, startPoint x: 237, startPoint y: 35, endPoint x: 255, endPoint y: 35, distance: 18.1
click at [255, 35] on span "t. +971557993424" at bounding box center [243, 34] width 36 height 5
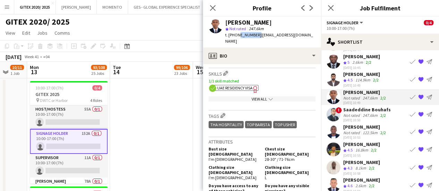
click at [264, 97] on div "View All chevron-down" at bounding box center [262, 99] width 107 height 5
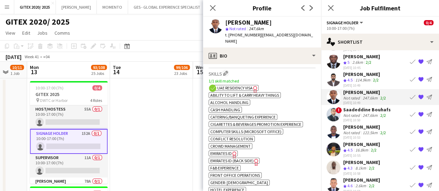
click at [247, 85] on span "UAE Residency Visa" at bounding box center [234, 87] width 35 height 5
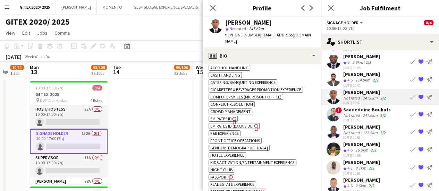
click at [224, 175] on span "Passport" at bounding box center [219, 177] width 18 height 5
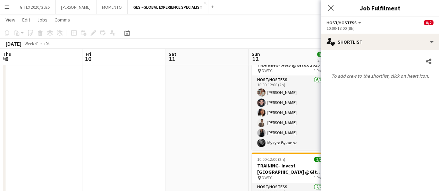
scroll to position [0, 258]
